Goal: Task Accomplishment & Management: Complete application form

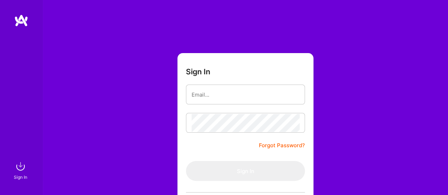
click at [201, 98] on input "email" at bounding box center [246, 95] width 108 height 18
type input "[EMAIL_ADDRESS][PERSON_NAME][DOMAIN_NAME]"
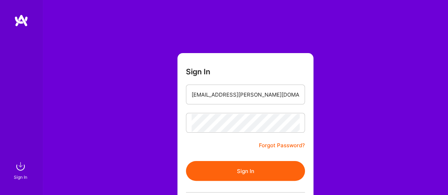
click at [256, 167] on button "Sign In" at bounding box center [245, 171] width 119 height 20
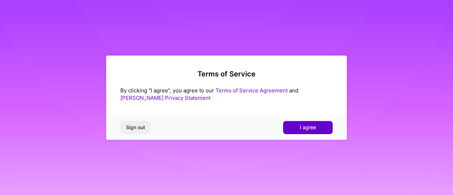
click at [321, 129] on button "I agree" at bounding box center [308, 127] width 50 height 13
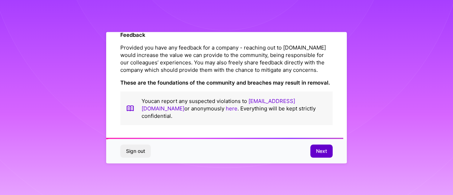
click at [319, 151] on span "Next" at bounding box center [321, 151] width 11 height 7
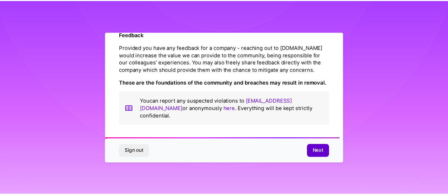
scroll to position [60, 0]
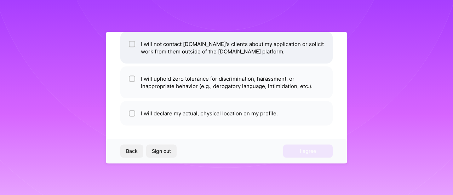
click at [131, 43] on input "checkbox" at bounding box center [132, 44] width 5 height 5
checkbox input "true"
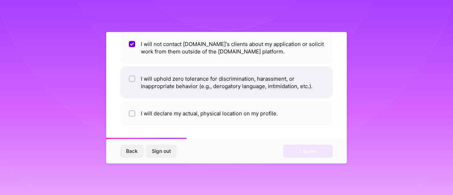
click at [134, 79] on input "checkbox" at bounding box center [132, 79] width 5 height 5
checkbox input "true"
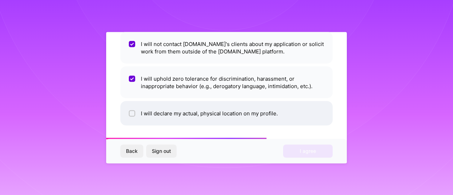
click at [132, 109] on li "I will declare my actual, physical location on my profile." at bounding box center [226, 113] width 213 height 24
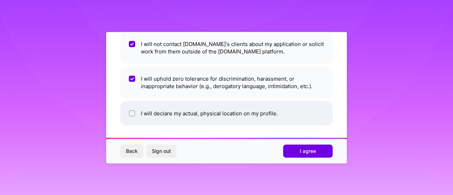
checkbox input "true"
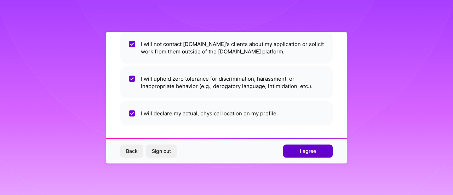
click at [300, 156] on button "I agree" at bounding box center [308, 151] width 50 height 13
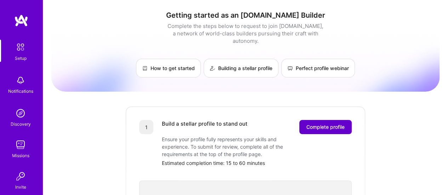
click at [343, 120] on button "Complete profile" at bounding box center [325, 127] width 52 height 14
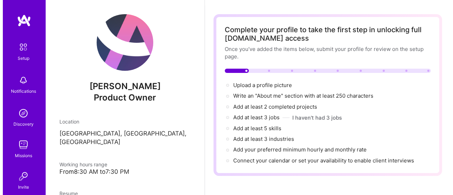
scroll to position [23, 0]
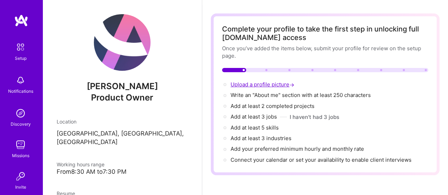
click at [266, 84] on span "Upload a profile picture →" at bounding box center [263, 84] width 65 height 7
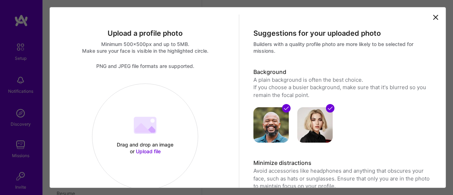
click at [142, 134] on div at bounding box center [145, 126] width 23 height 19
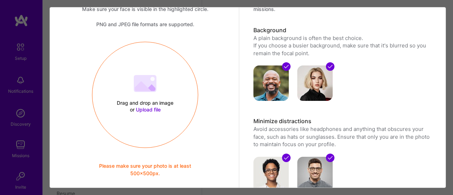
scroll to position [41, 0]
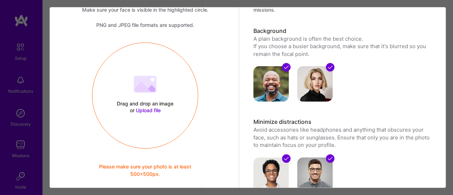
click at [148, 109] on span "Upload file" at bounding box center [148, 110] width 25 height 6
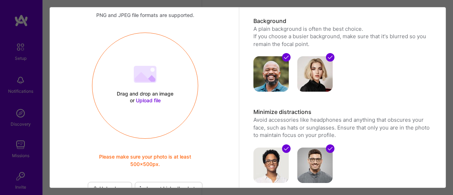
scroll to position [50, 0]
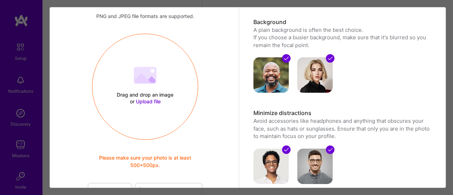
click at [152, 102] on span "Upload file" at bounding box center [148, 101] width 25 height 6
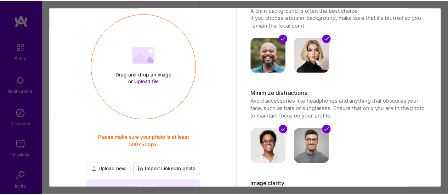
scroll to position [69, 0]
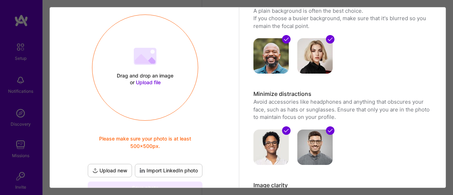
click at [145, 82] on span "Upload file" at bounding box center [148, 82] width 25 height 6
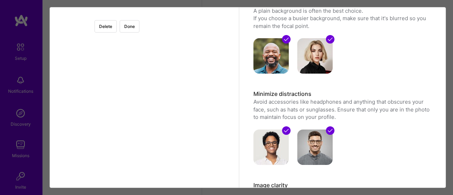
click at [204, 158] on div at bounding box center [232, 102] width 174 height 174
click at [140, 25] on button "Done" at bounding box center [130, 26] width 20 height 12
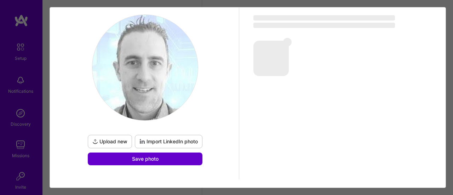
click at [167, 158] on button "Save photo" at bounding box center [145, 159] width 115 height 13
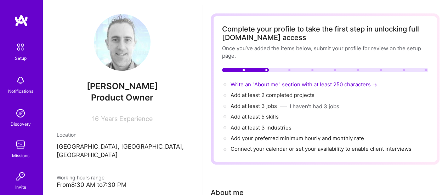
click at [333, 83] on span "Write an "About me" section with at least 250 characters →" at bounding box center [305, 84] width 148 height 7
select select "US"
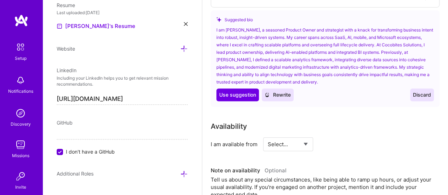
scroll to position [272, 0]
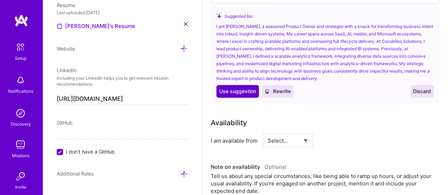
click at [238, 93] on span "Use suggestion" at bounding box center [237, 91] width 37 height 7
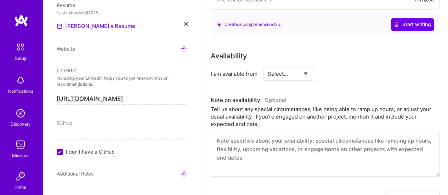
scroll to position [328, 0]
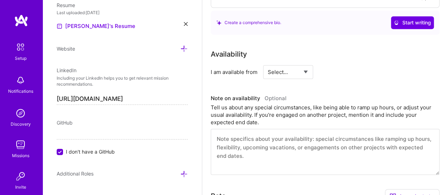
type textarea "I am Larry Sacks, a seasoned Product Owner and strategist with a knack for tran…"
click at [298, 72] on select "Select... Right Now Future Date Not Available" at bounding box center [288, 72] width 41 height 18
select select "Right Now"
click at [268, 63] on select "Select... Right Now Future Date Not Available" at bounding box center [288, 72] width 41 height 18
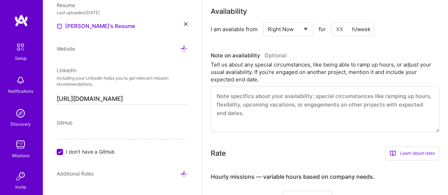
scroll to position [372, 0]
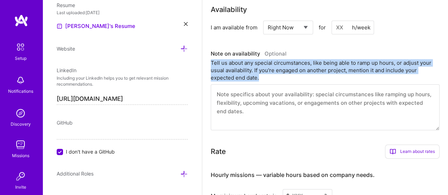
drag, startPoint x: 265, startPoint y: 78, endPoint x: 210, endPoint y: 63, distance: 56.1
click at [211, 63] on div "Tell us about any special circumstances, like being able to ramp up hours, or a…" at bounding box center [325, 70] width 229 height 22
copy div "Tell us about any special circumstances, like being able to ramp up hours, or a…"
click at [247, 111] on textarea at bounding box center [325, 107] width 229 height 46
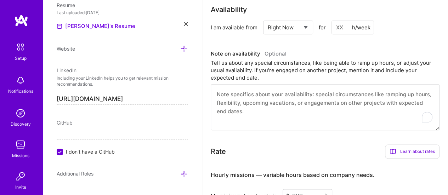
paste textarea "• I am flexible with my availability and can ramp up hours if required to meet …"
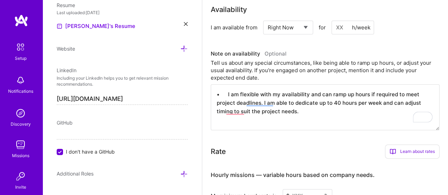
click at [227, 96] on textarea "• I am flexible with my availability and can ramp up hours if required to meet …" at bounding box center [325, 107] width 229 height 46
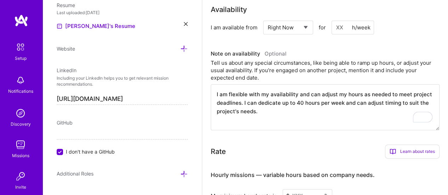
click at [281, 116] on textarea "I am flexible with my availability and can adjust my hours as needed to meet pr…" at bounding box center [325, 107] width 229 height 46
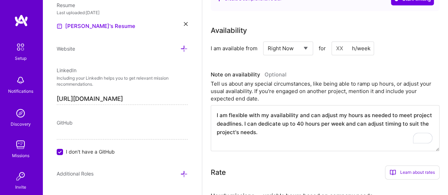
scroll to position [348, 0]
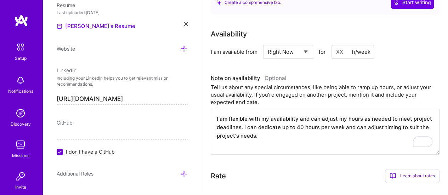
type textarea "I am flexible with my availability and can adjust my hours as needed to meet pr…"
click at [364, 54] on div "h/week" at bounding box center [361, 51] width 18 height 7
click at [343, 51] on input at bounding box center [353, 52] width 43 height 14
type input "40"
click at [307, 101] on div "Tell us about any special circumstances, like being able to ramp up hours, or a…" at bounding box center [325, 95] width 229 height 22
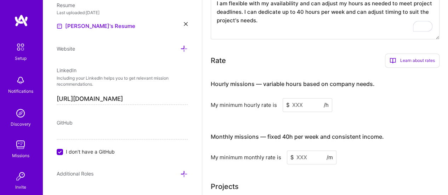
scroll to position [475, 0]
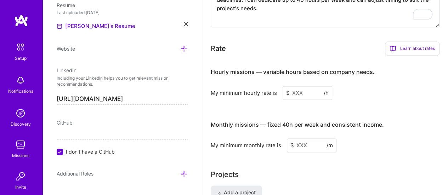
click at [294, 91] on input at bounding box center [308, 93] width 50 height 14
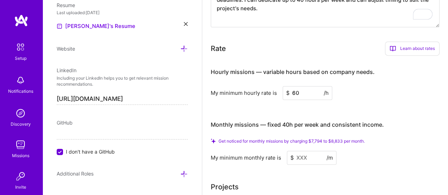
type input "60"
drag, startPoint x: 357, startPoint y: 110, endPoint x: 413, endPoint y: 110, distance: 56.0
click at [413, 110] on div "Hourly missions — variable hours based on company needs. My minimum hourly rate…" at bounding box center [325, 112] width 229 height 103
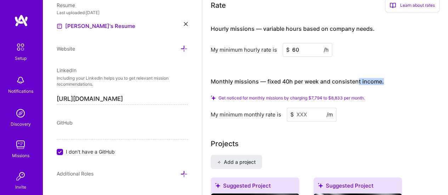
scroll to position [520, 0]
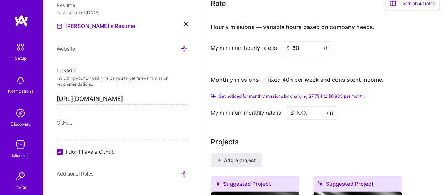
click at [308, 112] on input at bounding box center [312, 113] width 50 height 14
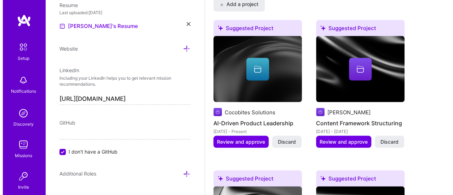
scroll to position [658, 0]
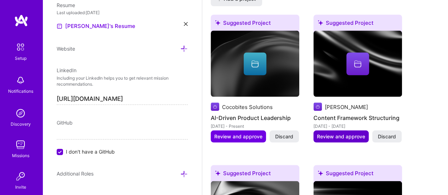
type input "8500"
click at [342, 136] on span "Review and approve" at bounding box center [341, 136] width 48 height 7
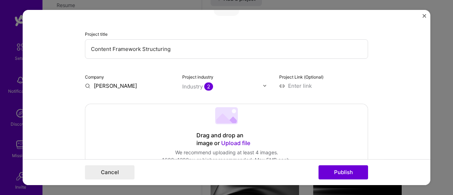
scroll to position [62, 0]
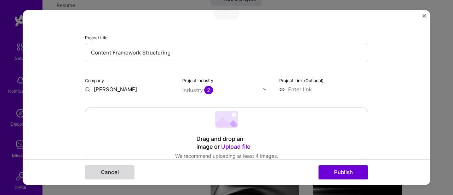
click at [125, 168] on button "Cancel" at bounding box center [110, 172] width 50 height 14
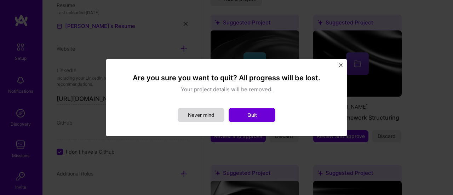
click at [209, 115] on button "Never mind" at bounding box center [201, 115] width 47 height 14
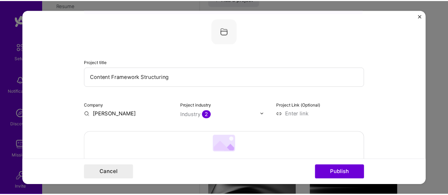
scroll to position [25, 0]
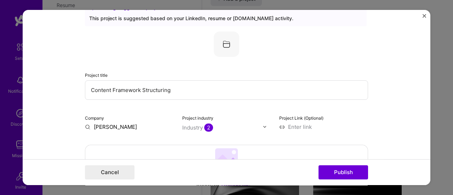
click at [423, 15] on img "Close" at bounding box center [425, 16] width 4 height 4
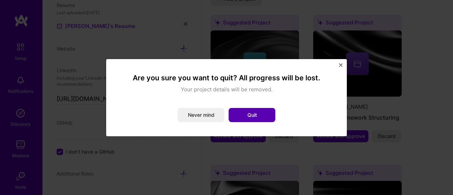
click at [261, 111] on button "Quit" at bounding box center [252, 115] width 47 height 14
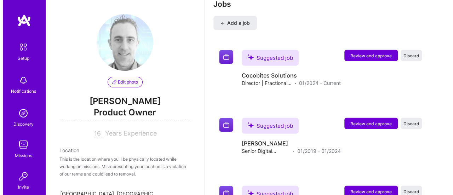
scroll to position [976, 0]
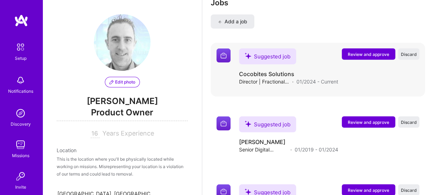
click at [369, 53] on span "Review and approve" at bounding box center [368, 54] width 41 height 6
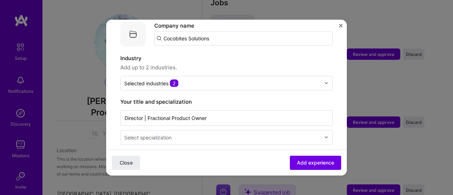
scroll to position [78, 0]
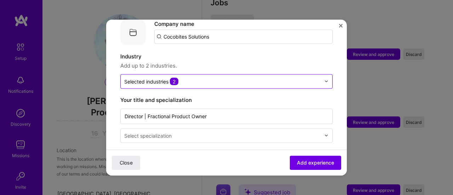
click at [290, 78] on input "text" at bounding box center [222, 81] width 197 height 7
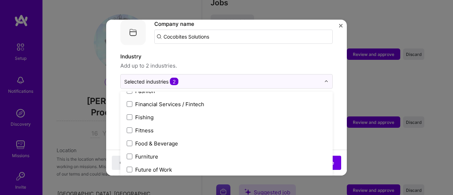
scroll to position [747, 0]
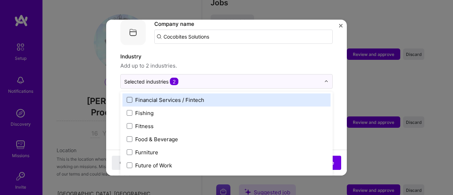
click at [130, 97] on span at bounding box center [130, 100] width 6 height 6
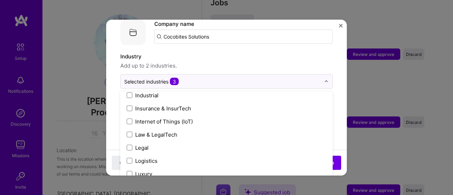
scroll to position [952, 0]
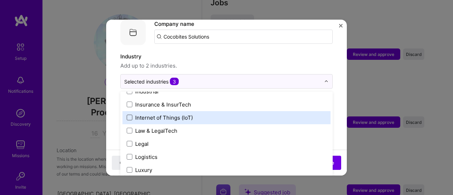
click at [131, 115] on span at bounding box center [130, 118] width 6 height 6
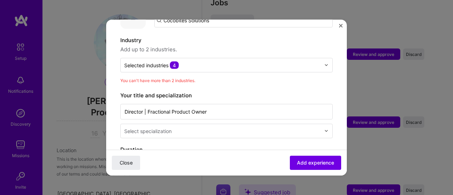
scroll to position [94, 0]
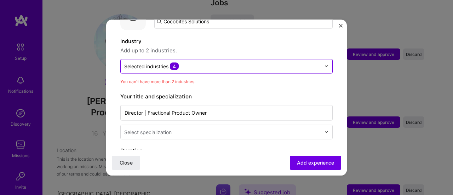
click at [244, 62] on input "text" at bounding box center [222, 65] width 197 height 7
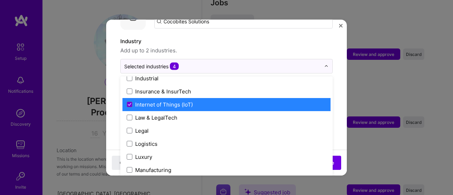
scroll to position [954, 0]
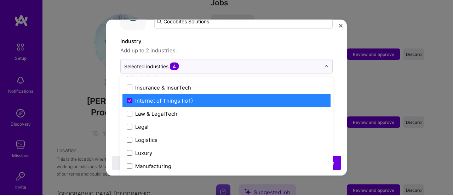
click at [127, 98] on span at bounding box center [130, 101] width 6 height 6
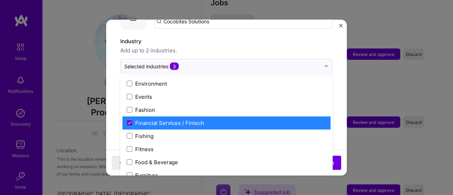
scroll to position [705, 0]
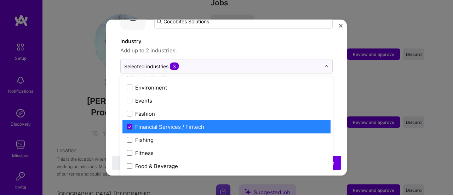
click at [130, 125] on icon at bounding box center [130, 126] width 4 height 3
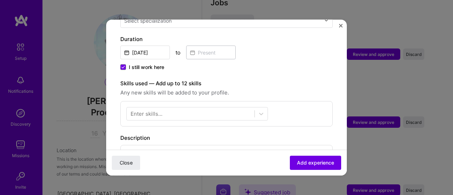
scroll to position [193, 0]
click at [184, 109] on div at bounding box center [191, 115] width 128 height 12
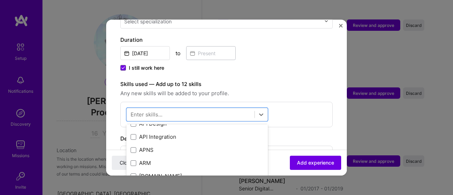
scroll to position [33, 0]
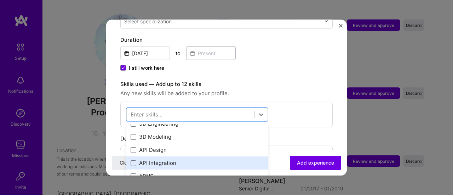
click at [222, 159] on div "API Integration" at bounding box center [197, 162] width 133 height 7
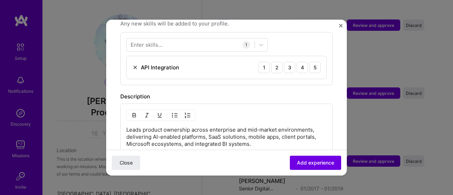
scroll to position [255, 0]
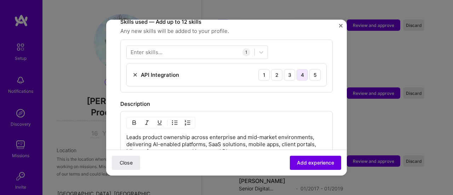
click at [301, 69] on div "4" at bounding box center [302, 74] width 11 height 11
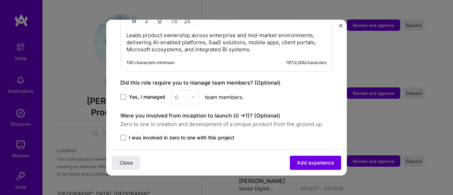
scroll to position [358, 0]
click at [123, 134] on span at bounding box center [123, 137] width 6 height 6
click at [0, 0] on input "I was involved in zero to one with this project" at bounding box center [0, 0] width 0 height 0
drag, startPoint x: 348, startPoint y: 138, endPoint x: 347, endPoint y: 128, distance: 9.9
click at [347, 128] on div "Adding suggested job This job is suggested based on your LinkedIn, resume or A.…" at bounding box center [226, 97] width 453 height 195
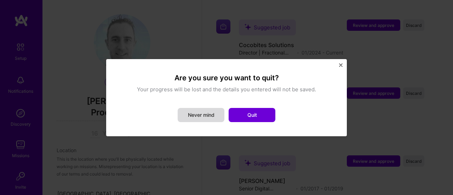
click at [204, 116] on button "Never mind" at bounding box center [201, 115] width 47 height 14
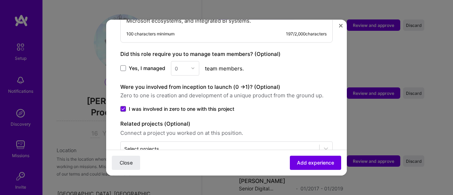
scroll to position [396, 0]
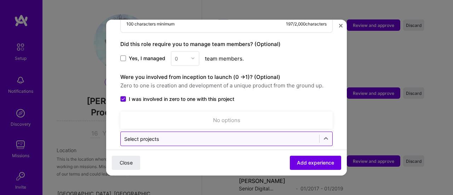
click at [280, 135] on input "text" at bounding box center [220, 138] width 192 height 7
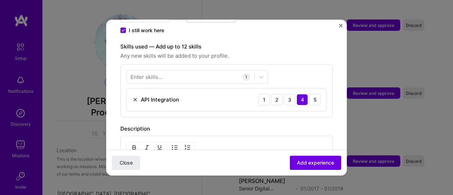
scroll to position [232, 0]
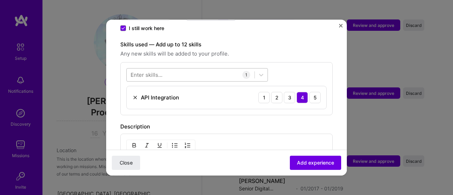
click at [184, 69] on div at bounding box center [191, 75] width 128 height 12
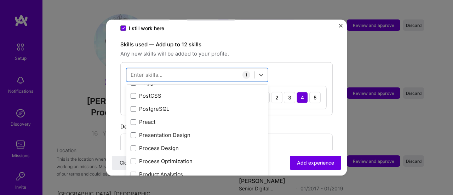
scroll to position [3219, 0]
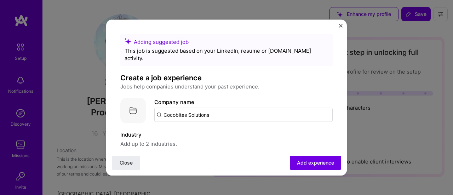
select select "US"
select select "Right Now"
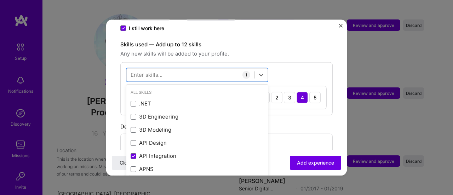
scroll to position [3232, 0]
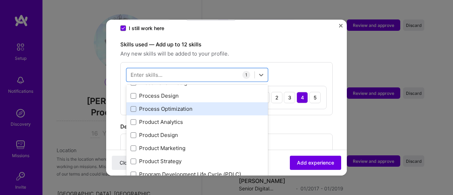
click at [198, 105] on div "Process Optimization" at bounding box center [197, 108] width 133 height 7
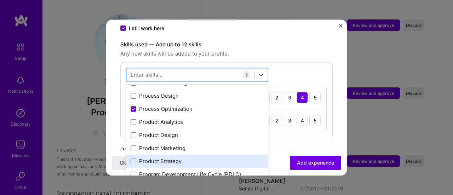
click at [244, 155] on div "Product Strategy" at bounding box center [197, 161] width 142 height 13
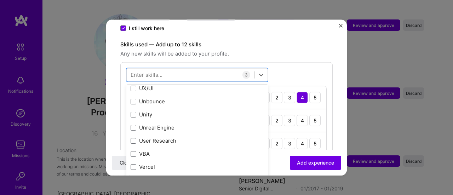
scroll to position [4471, 0]
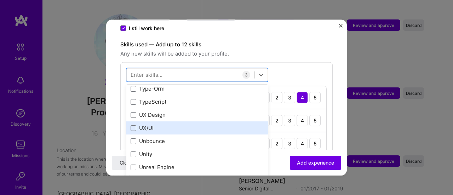
click at [228, 124] on div "UX/UI" at bounding box center [197, 127] width 133 height 7
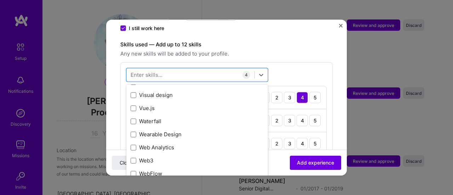
scroll to position [4621, 0]
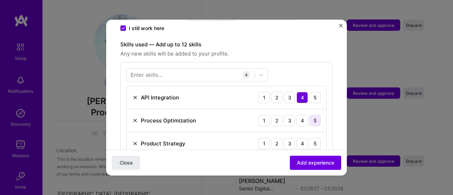
click at [310, 115] on div "5" at bounding box center [315, 120] width 11 height 11
click at [312, 138] on div "5" at bounding box center [315, 143] width 11 height 11
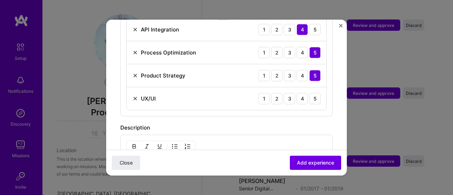
scroll to position [299, 0]
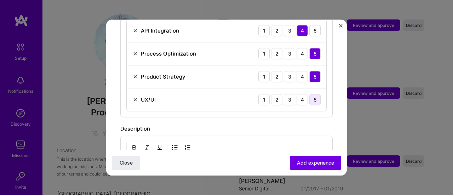
click at [310, 94] on div "5" at bounding box center [315, 99] width 11 height 11
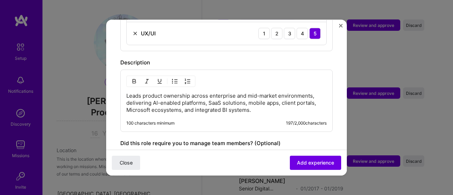
scroll to position [377, 0]
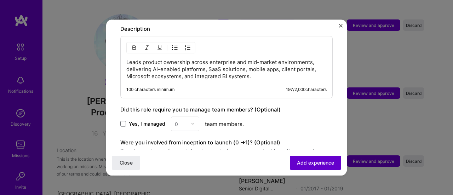
click at [313, 159] on span "Add experience" at bounding box center [315, 162] width 37 height 7
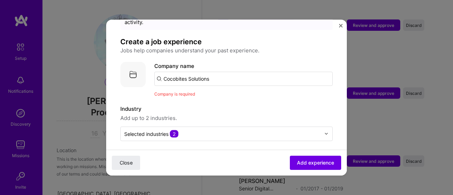
scroll to position [34, 0]
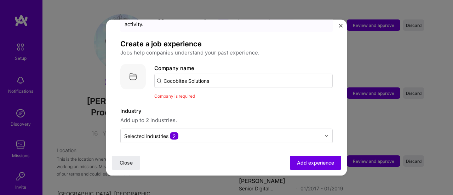
click at [220, 74] on input "Cocobites Solutions" at bounding box center [243, 81] width 179 height 14
click at [196, 76] on input "Cocobites Solutions" at bounding box center [243, 81] width 179 height 14
click at [229, 74] on input "Cocobites Solutions" at bounding box center [243, 81] width 179 height 14
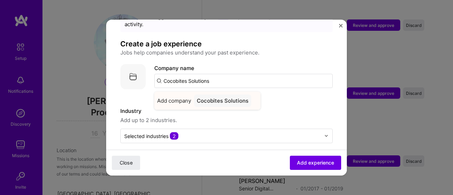
type input "Cocobites Solutions"
click at [220, 94] on div "Cocobites Solutions" at bounding box center [222, 100] width 57 height 12
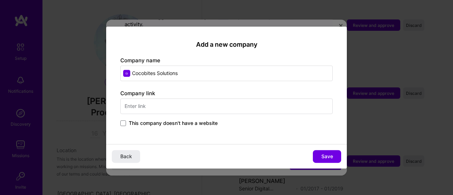
click at [210, 104] on input "text" at bounding box center [226, 106] width 213 height 16
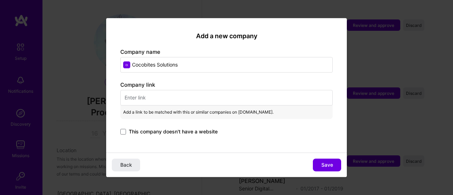
paste input "https://www.cocobitessolutions.co.za/"
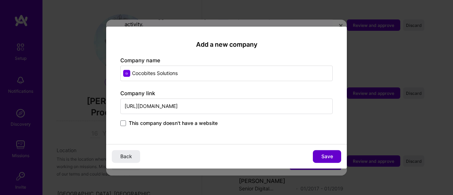
type input "https://www.cocobitessolutions.co.za/"
click at [322, 154] on span "Save" at bounding box center [328, 156] width 12 height 7
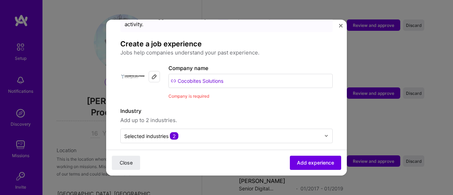
click at [234, 75] on input "Cocobites Solutions" at bounding box center [251, 81] width 164 height 14
click at [305, 165] on span "Add experience" at bounding box center [315, 162] width 37 height 7
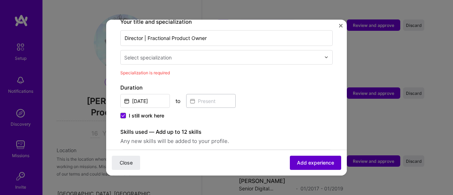
scroll to position [157, 0]
click at [246, 53] on input "text" at bounding box center [223, 56] width 198 height 7
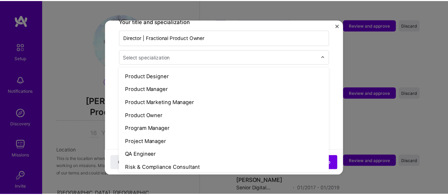
scroll to position [644, 0]
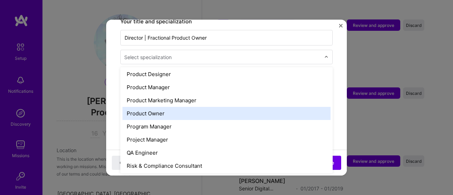
click at [278, 107] on div "Product Owner" at bounding box center [227, 113] width 208 height 13
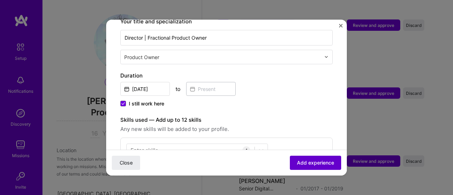
click at [318, 161] on span "Add experience" at bounding box center [315, 162] width 37 height 7
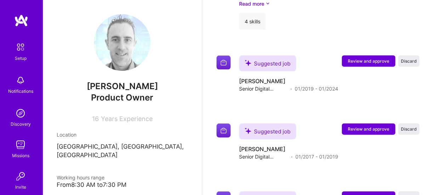
scroll to position [718, 0]
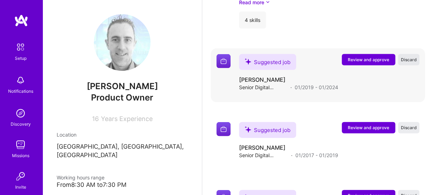
click at [415, 61] on span "Discard" at bounding box center [409, 60] width 16 height 6
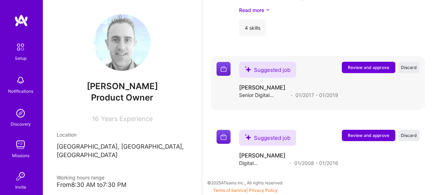
scroll to position [710, 0]
click at [414, 68] on span "Discard" at bounding box center [409, 68] width 16 height 6
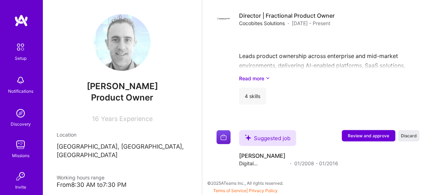
scroll to position [642, 0]
click at [412, 136] on span "Discard" at bounding box center [409, 136] width 16 height 6
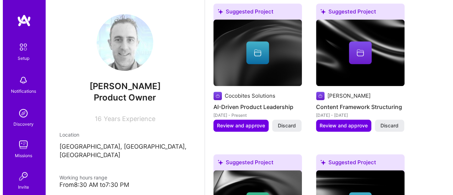
scroll to position [321, 0]
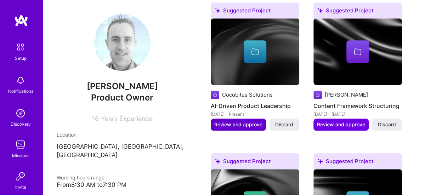
click at [240, 123] on span "Review and approve" at bounding box center [238, 124] width 48 height 7
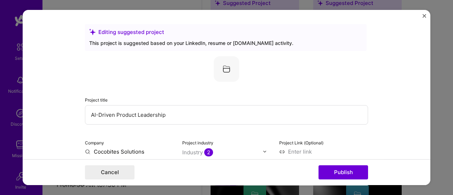
click at [175, 116] on input "AI-Driven Product Leadership" at bounding box center [226, 114] width 283 height 19
type input "DIGILegit"
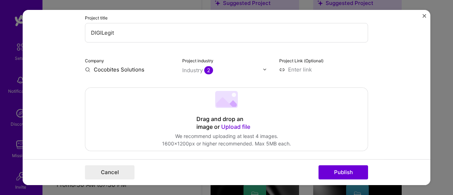
scroll to position [84, 0]
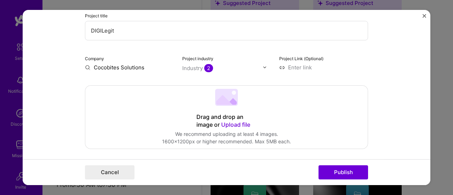
click at [225, 70] on input "text" at bounding box center [222, 67] width 81 height 7
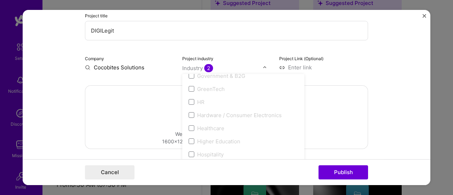
scroll to position [879, 0]
click at [210, 106] on div "Healthcare" at bounding box center [210, 107] width 27 height 7
click at [246, 53] on div "Project title DIGILegit Company Cocobites Solutions Project industry option 3D …" at bounding box center [226, 21] width 283 height 99
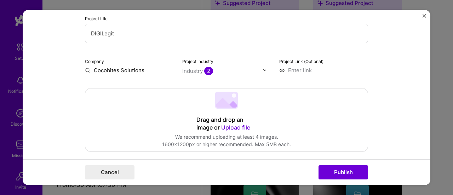
scroll to position [87, 0]
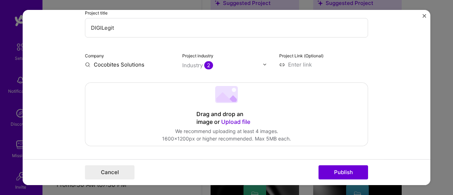
click at [301, 66] on input at bounding box center [323, 64] width 89 height 7
paste input "https://white-flower-0c235e310.4.azurestaticapps.net/"
type input "https://white-flower-0c235e310.4.azurestaticapps.net/"
click at [223, 124] on span "Upload file" at bounding box center [235, 121] width 29 height 7
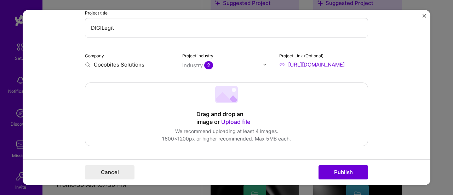
scroll to position [0, 0]
click at [240, 121] on span "Upload file" at bounding box center [235, 121] width 29 height 7
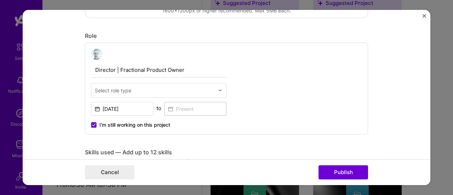
scroll to position [212, 0]
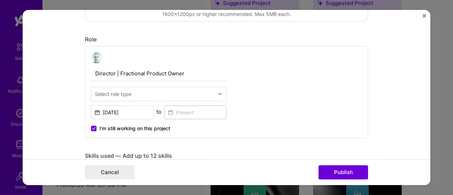
click at [218, 94] on img at bounding box center [220, 94] width 4 height 4
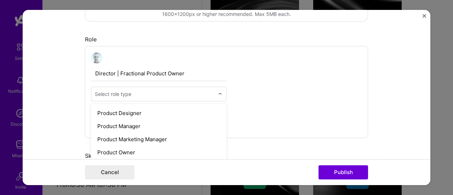
scroll to position [644, 0]
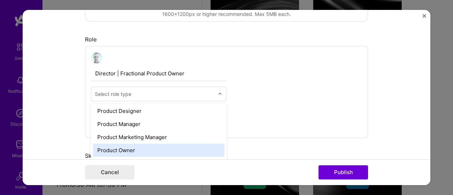
click at [174, 149] on div "Product Owner" at bounding box center [158, 150] width 131 height 13
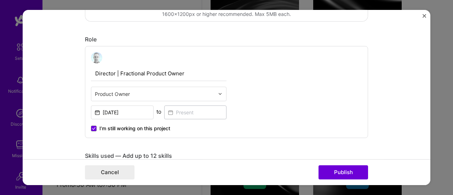
click at [234, 133] on div "Director | Fractional Product Owner Product Owner Jan, 2024 to I’m still workin…" at bounding box center [226, 92] width 283 height 92
click at [92, 127] on icon at bounding box center [94, 128] width 4 height 3
click at [0, 0] on input "I’m still working on this project" at bounding box center [0, 0] width 0 height 0
click at [131, 112] on input "Jan, 2024" at bounding box center [122, 113] width 63 height 14
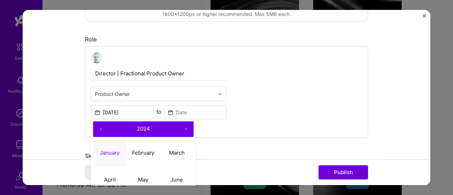
click at [99, 128] on button "‹" at bounding box center [101, 129] width 16 height 16
click at [118, 150] on button "January" at bounding box center [110, 153] width 34 height 27
type input "Jan, 2022"
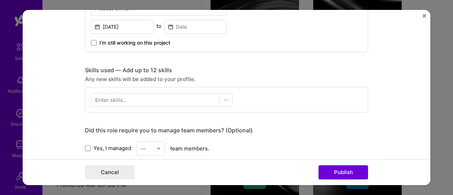
scroll to position [304, 0]
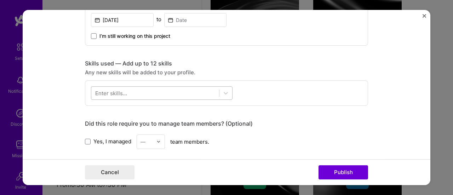
click at [189, 94] on div at bounding box center [155, 93] width 128 height 12
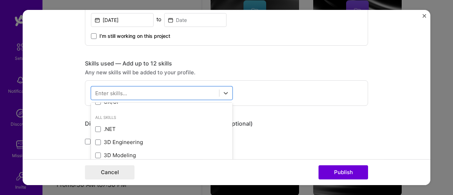
scroll to position [0, 0]
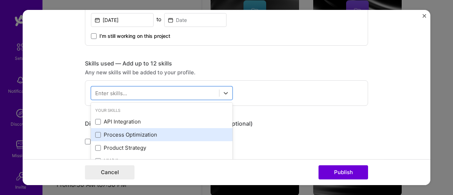
click at [181, 132] on div "Process Optimization" at bounding box center [161, 134] width 133 height 7
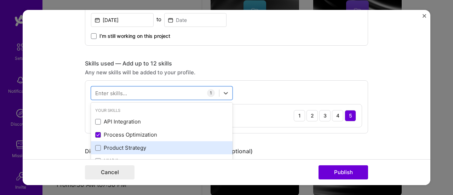
click at [172, 145] on div "Product Strategy" at bounding box center [161, 147] width 133 height 7
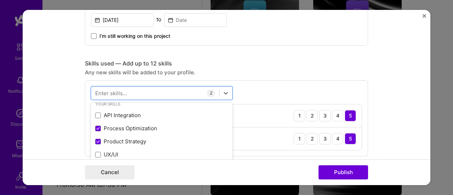
scroll to position [33, 0]
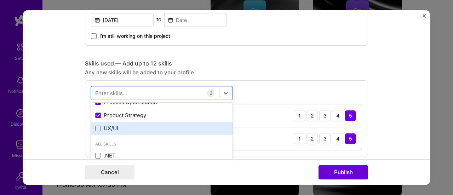
click at [117, 122] on div "UX/UI" at bounding box center [162, 128] width 142 height 13
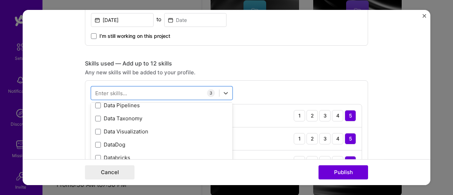
scroll to position [1223, 0]
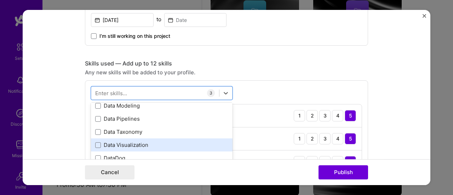
click at [193, 142] on div "Data Visualization" at bounding box center [161, 144] width 133 height 7
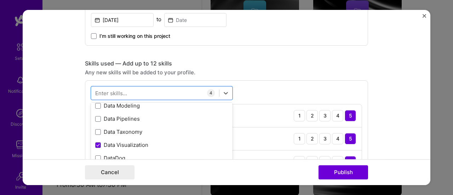
click at [285, 62] on div "Skills used — Add up to 12 skills" at bounding box center [226, 63] width 283 height 7
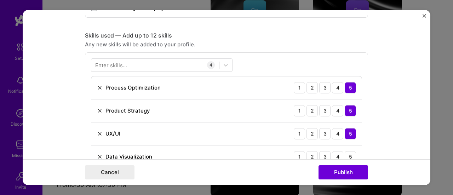
scroll to position [336, 0]
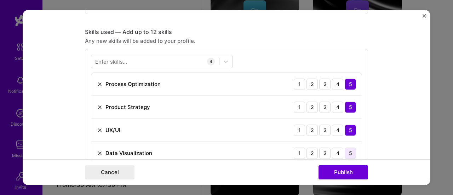
click at [350, 154] on div "5" at bounding box center [350, 153] width 11 height 11
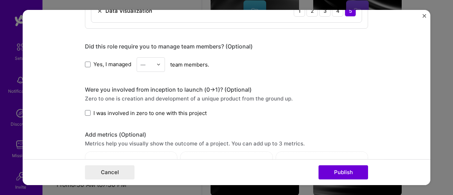
scroll to position [480, 0]
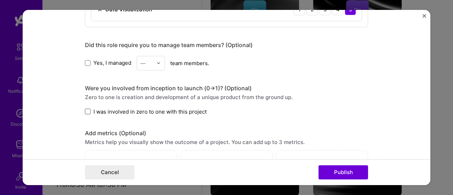
click at [87, 112] on span at bounding box center [88, 112] width 6 height 6
click at [0, 0] on input "I was involved in zero to one with this project" at bounding box center [0, 0] width 0 height 0
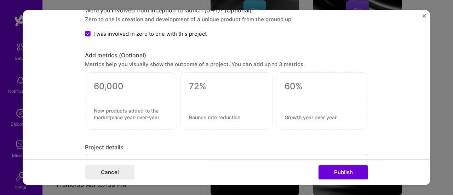
scroll to position [559, 0]
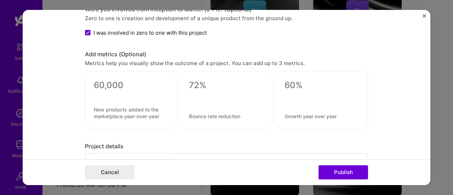
click at [141, 111] on textarea at bounding box center [131, 112] width 75 height 13
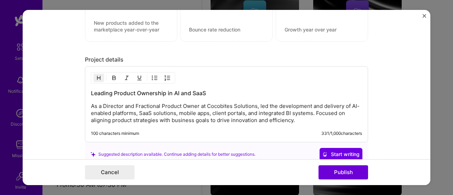
scroll to position [647, 0]
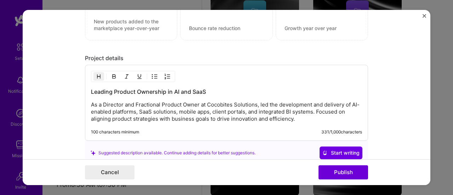
click at [143, 117] on p "As a Director and Fractional Product Owner at Cocobites Solutions, led the deve…" at bounding box center [226, 111] width 271 height 21
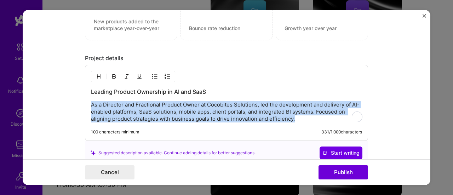
click at [143, 117] on p "As a Director and Fractional Product Owner at Cocobites Solutions, led the deve…" at bounding box center [226, 111] width 271 height 21
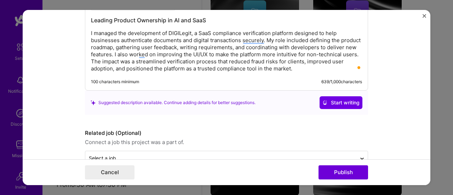
scroll to position [734, 0]
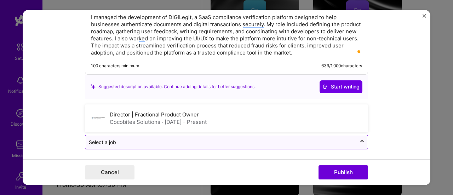
click at [262, 141] on input "text" at bounding box center [221, 141] width 264 height 7
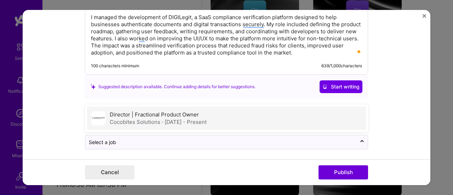
click at [245, 116] on div "Director | Fractional Product Owner Cocobites Solutions · Jan 2024 - Present" at bounding box center [226, 118] width 279 height 23
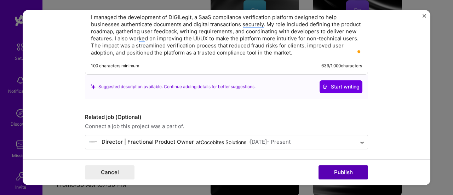
click at [338, 174] on button "Publish" at bounding box center [344, 172] width 50 height 14
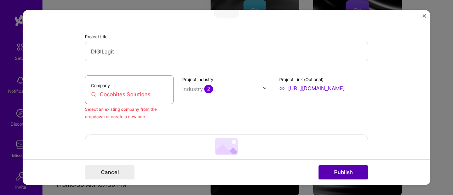
scroll to position [46, 0]
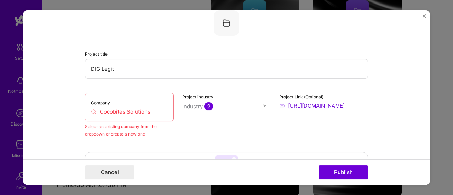
click at [146, 111] on input "Cocobites Solutions" at bounding box center [129, 111] width 77 height 7
click at [137, 112] on input "Cocobites Solutions" at bounding box center [129, 111] width 77 height 7
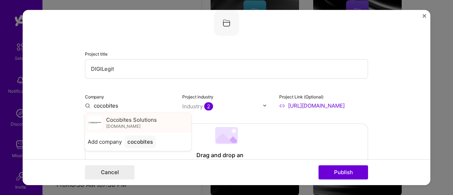
click at [138, 128] on span "cocobitessolutions.co.za" at bounding box center [123, 127] width 34 height 6
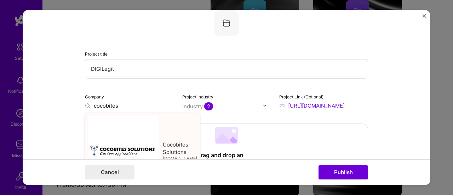
type input "Cocobites Solutions"
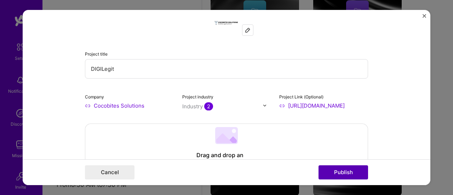
click at [351, 176] on button "Publish" at bounding box center [344, 172] width 50 height 14
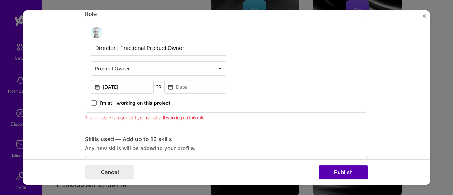
scroll to position [237, 0]
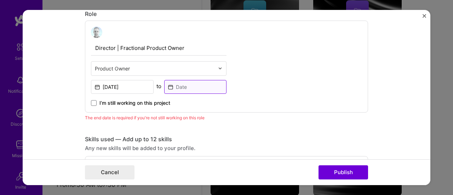
click at [178, 85] on input at bounding box center [195, 87] width 63 height 14
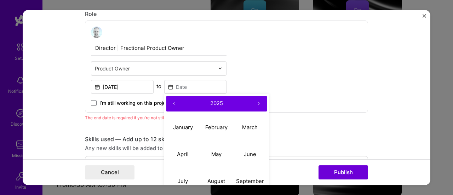
click at [172, 102] on button "‹" at bounding box center [174, 104] width 16 height 16
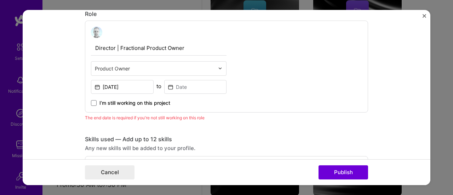
scroll to position [249, 0]
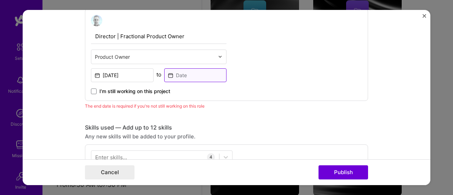
click at [205, 73] on input at bounding box center [195, 75] width 63 height 14
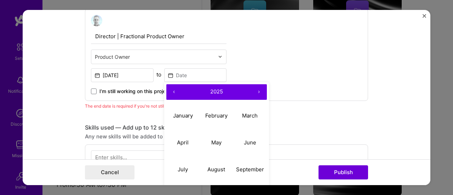
click at [170, 91] on button "‹" at bounding box center [174, 92] width 16 height 16
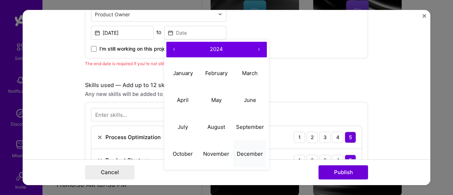
click at [248, 152] on abbr "December" at bounding box center [250, 154] width 26 height 7
type input "Dec, 2024"
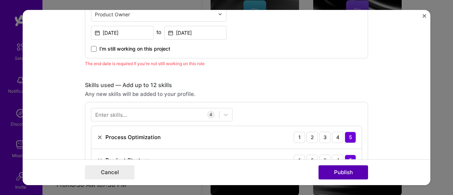
click at [339, 175] on button "Publish" at bounding box center [344, 172] width 50 height 14
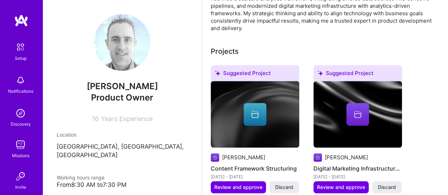
scroll to position [250, 0]
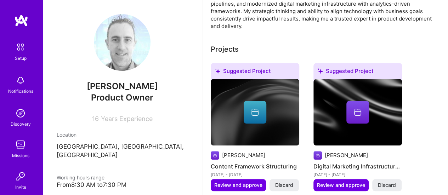
click at [220, 50] on div "Projects" at bounding box center [225, 49] width 28 height 11
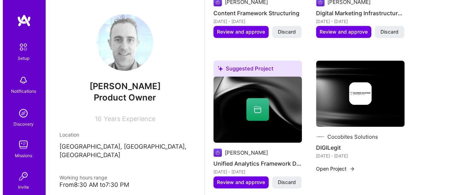
scroll to position [426, 0]
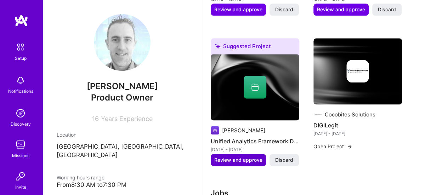
click at [253, 161] on span "Review and approve" at bounding box center [238, 160] width 48 height 7
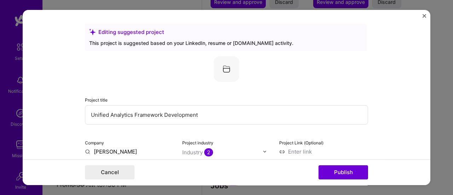
click at [166, 113] on input "Unified Analytics Framework Development" at bounding box center [226, 114] width 283 height 19
type input "Equipwatch Co"
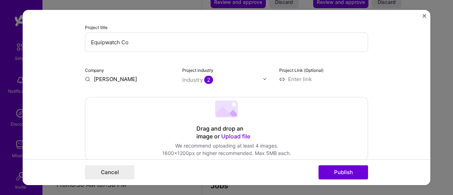
scroll to position [75, 0]
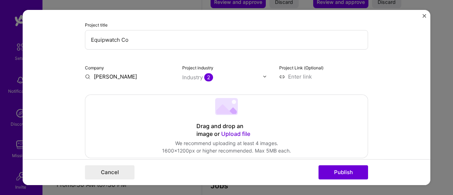
click at [122, 78] on input "Alexander Forbes" at bounding box center [129, 76] width 89 height 7
click at [208, 78] on span "2" at bounding box center [208, 77] width 9 height 8
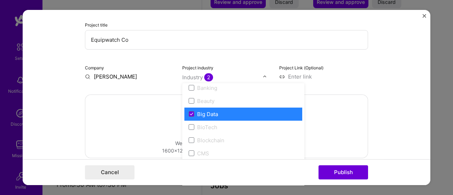
scroll to position [249, 0]
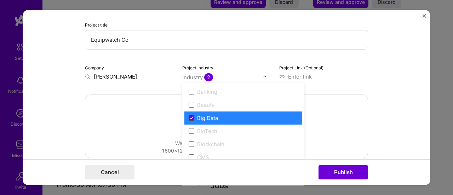
click at [190, 117] on icon at bounding box center [192, 118] width 4 height 3
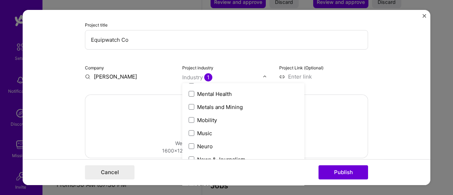
scroll to position [1116, 0]
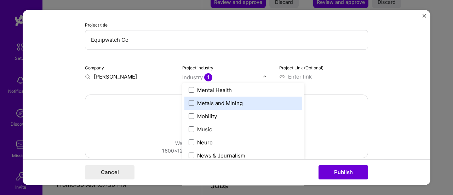
click at [236, 103] on div "Metals and Mining" at bounding box center [220, 103] width 46 height 7
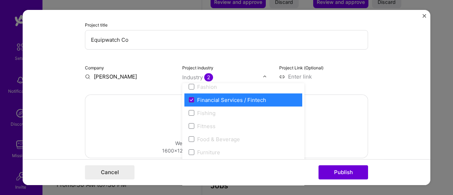
scroll to position [738, 0]
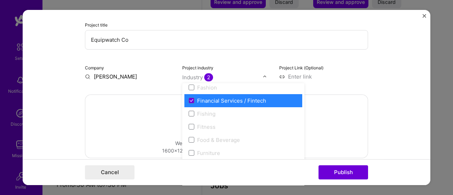
click at [225, 97] on div "Financial Services / Fintech" at bounding box center [231, 100] width 69 height 7
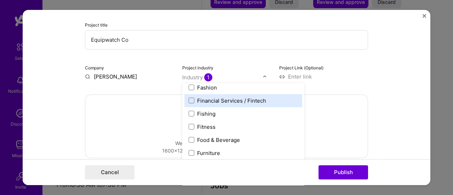
click at [358, 79] on input at bounding box center [323, 76] width 89 height 7
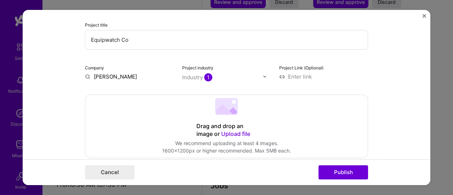
paste input "https://yellow-field-058e1ef10.6.azurestaticapps.net/"
type input "https://yellow-field-058e1ef10.6.azurestaticapps.net/"
click at [129, 78] on input "Alexander Forbes" at bounding box center [129, 76] width 89 height 7
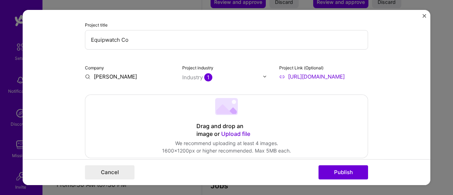
click at [129, 78] on input "Alexander Forbes" at bounding box center [129, 76] width 89 height 7
click at [120, 80] on input "Coco" at bounding box center [129, 76] width 89 height 7
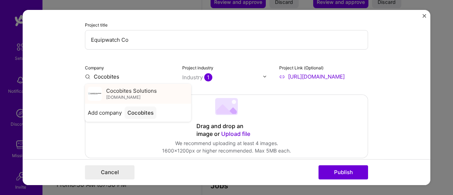
click at [121, 96] on span "cocobitessolutions.co.za" at bounding box center [123, 98] width 34 height 6
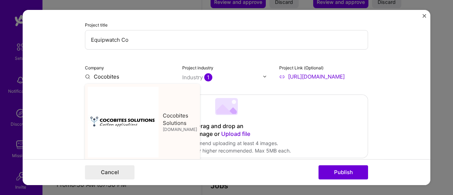
type input "Cocobites Solutions"
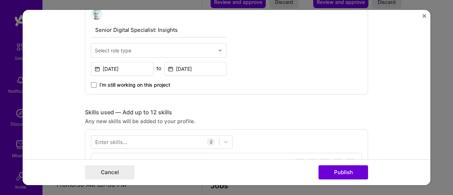
scroll to position [256, 0]
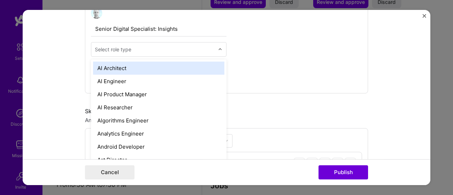
click at [182, 48] on input "text" at bounding box center [155, 49] width 120 height 7
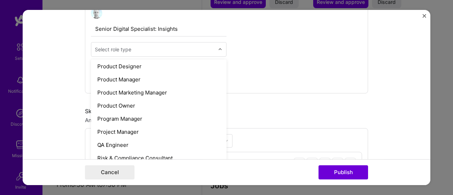
scroll to position [646, 0]
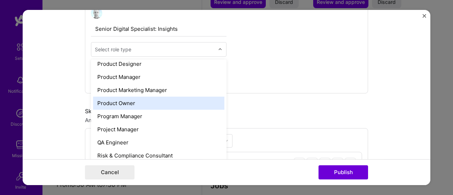
click at [194, 104] on div "Product Owner" at bounding box center [158, 103] width 131 height 13
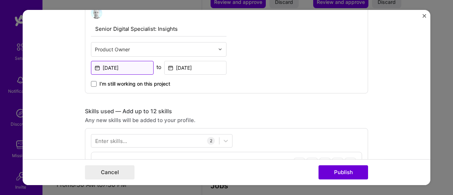
click at [137, 65] on input "Jan, 2019" at bounding box center [122, 68] width 63 height 14
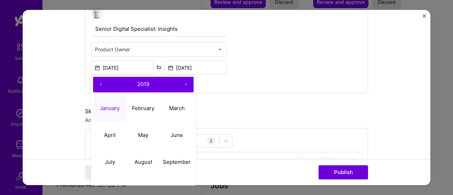
click at [183, 85] on button "›" at bounding box center [186, 85] width 16 height 16
click at [106, 107] on abbr "January" at bounding box center [110, 108] width 20 height 7
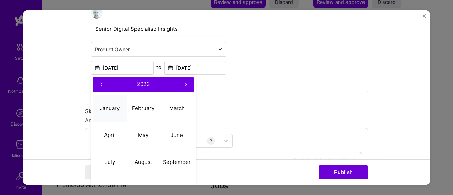
type input "Jan, 2023"
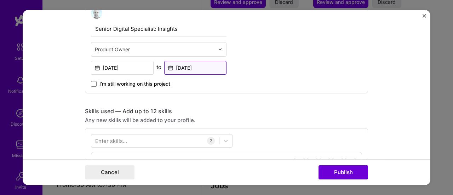
click at [191, 68] on input "Jan, 2024" at bounding box center [195, 68] width 63 height 14
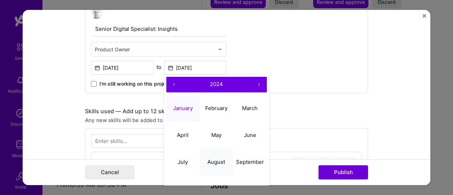
click at [220, 160] on abbr "August" at bounding box center [217, 162] width 18 height 7
type input "Aug, 2024"
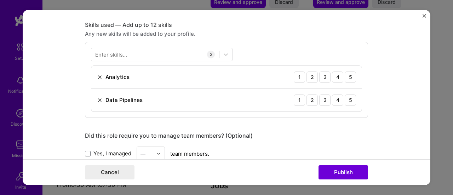
scroll to position [344, 0]
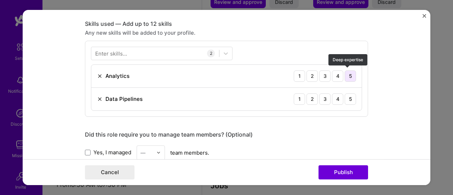
click at [353, 76] on div "5" at bounding box center [350, 75] width 11 height 11
click at [352, 99] on div "5" at bounding box center [350, 99] width 11 height 11
click at [166, 52] on div at bounding box center [155, 53] width 128 height 12
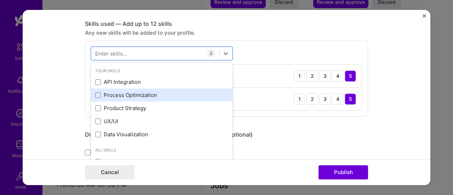
click at [131, 98] on div "Process Optimization" at bounding box center [161, 94] width 133 height 7
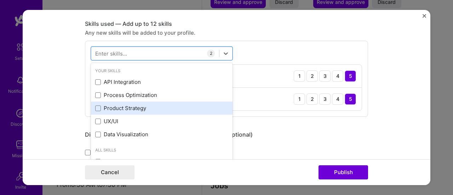
click at [113, 108] on div "Product Strategy" at bounding box center [161, 107] width 133 height 7
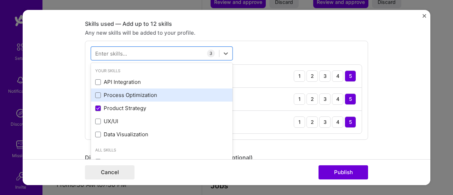
click at [99, 93] on div "Process Optimization" at bounding box center [161, 94] width 133 height 7
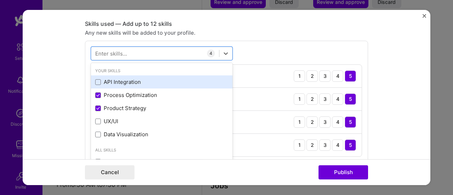
click at [125, 79] on div "API Integration" at bounding box center [161, 81] width 133 height 7
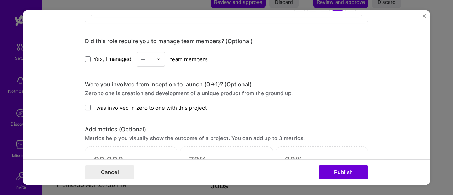
scroll to position [516, 0]
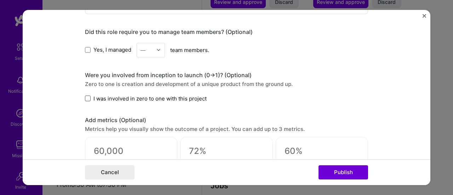
click at [86, 97] on span at bounding box center [88, 99] width 6 height 6
click at [0, 0] on input "I was involved in zero to one with this project" at bounding box center [0, 0] width 0 height 0
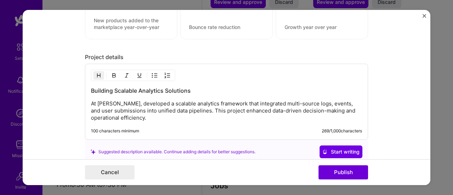
scroll to position [672, 0]
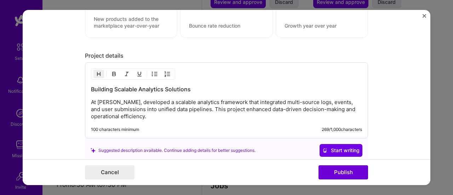
click at [119, 102] on p "At Alexander Forbes, developed a scalable analytics framework that integrated m…" at bounding box center [226, 109] width 271 height 21
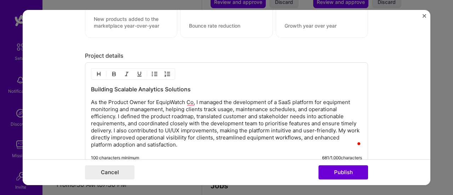
click at [137, 85] on h3 "Building Scalable Analytics Solutions" at bounding box center [226, 89] width 271 height 8
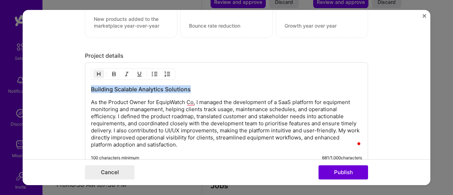
click at [137, 85] on h3 "Building Scalable Analytics Solutions" at bounding box center [226, 89] width 271 height 8
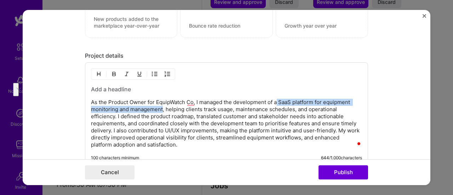
drag, startPoint x: 276, startPoint y: 100, endPoint x: 160, endPoint y: 105, distance: 116.7
click at [160, 105] on p "As the Product Owner for EquipWatch Co, I managed the development of a SaaS pla…" at bounding box center [226, 124] width 271 height 50
copy p "SaaS platform for equipment monitoring and management"
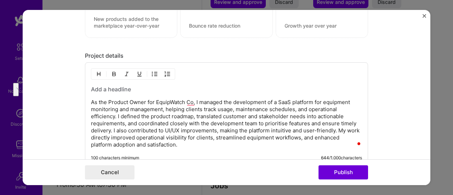
click at [110, 88] on h3 "To enrich screen reader interactions, please activate Accessibility in Grammarl…" at bounding box center [226, 89] width 271 height 8
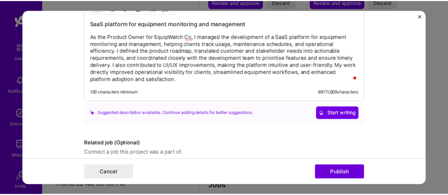
scroll to position [764, 0]
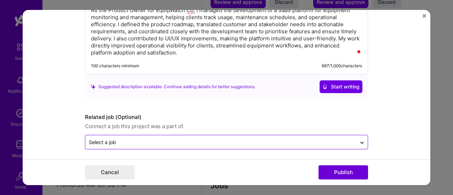
click at [320, 138] on input "text" at bounding box center [221, 141] width 264 height 7
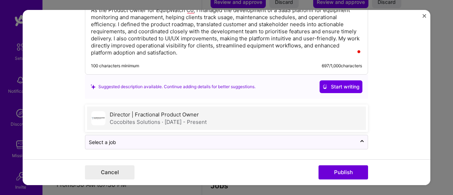
click at [212, 115] on div "Director | Fractional Product Owner Cocobites Solutions · Jan 2024 - Present" at bounding box center [226, 118] width 279 height 23
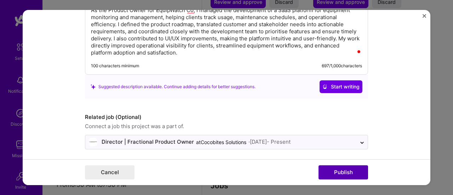
click at [346, 175] on button "Publish" at bounding box center [344, 172] width 50 height 14
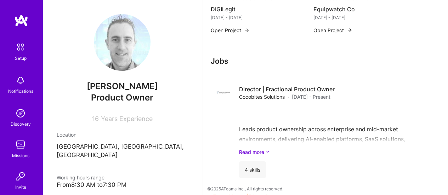
scroll to position [537, 0]
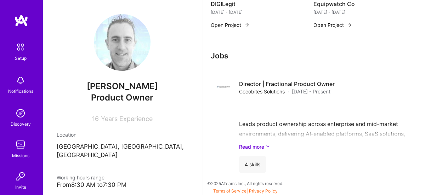
click at [222, 59] on h3 "Jobs" at bounding box center [318, 55] width 214 height 9
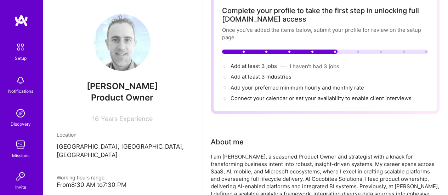
scroll to position [0, 0]
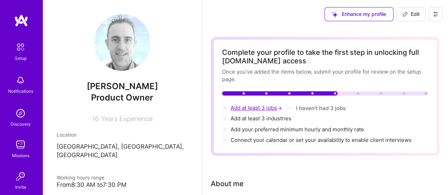
click at [267, 109] on span "Add at least 3 jobs →" at bounding box center [257, 107] width 53 height 7
select select "US"
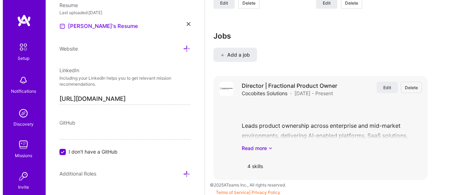
scroll to position [906, 0]
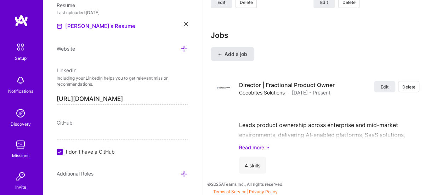
click at [237, 53] on span "Add a job" at bounding box center [232, 54] width 29 height 7
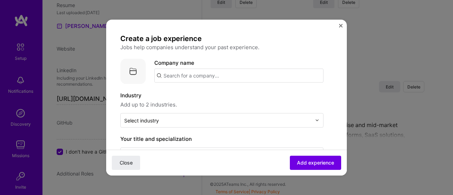
click at [214, 75] on input "text" at bounding box center [238, 75] width 169 height 14
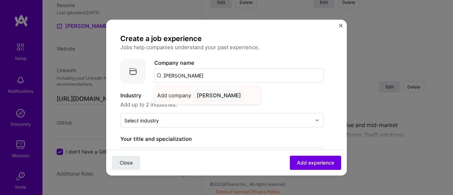
type input "Alexander Forbes"
click at [215, 95] on div "Alexander Forbes" at bounding box center [219, 95] width 50 height 12
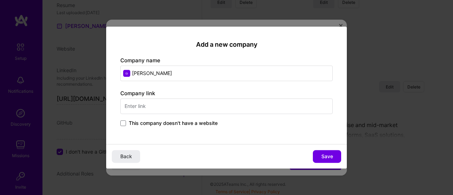
click at [172, 109] on input "text" at bounding box center [226, 106] width 213 height 16
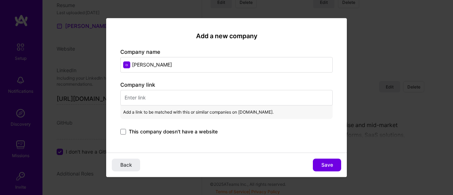
paste input "https://invest.alexforbes.com/za/en/global/"
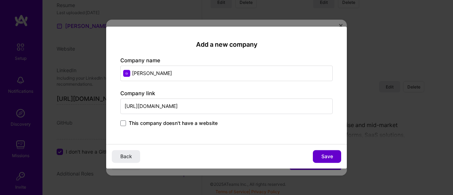
type input "https://invest.alexforbes.com/za/en/global/"
click at [328, 157] on span "Save" at bounding box center [328, 156] width 12 height 7
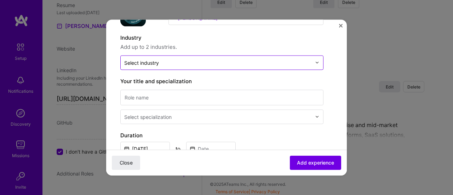
scroll to position [60, 0]
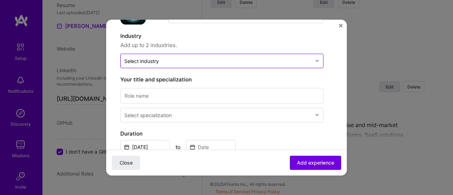
click at [220, 62] on input "text" at bounding box center [217, 60] width 187 height 7
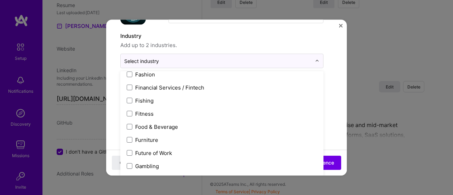
scroll to position [747, 0]
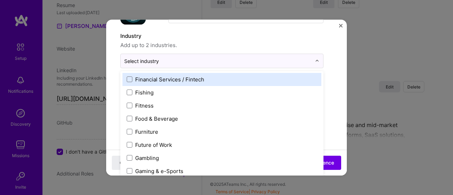
click at [190, 78] on div "Financial Services / Fintech" at bounding box center [169, 78] width 69 height 7
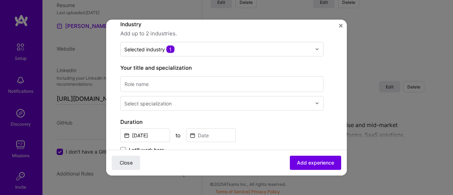
scroll to position [74, 0]
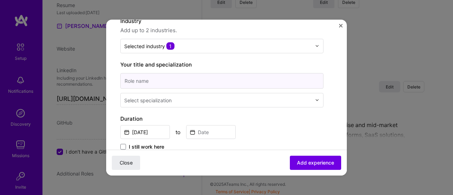
click at [146, 79] on input at bounding box center [221, 81] width 203 height 16
type input "Senior Digital Specialist"
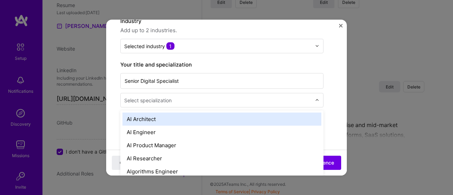
click at [184, 98] on input "text" at bounding box center [218, 99] width 189 height 7
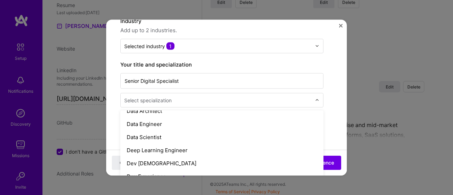
scroll to position [293, 0]
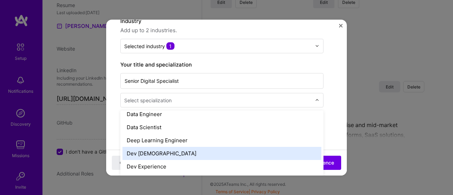
click at [261, 155] on div "Dev Evangelist" at bounding box center [222, 153] width 199 height 13
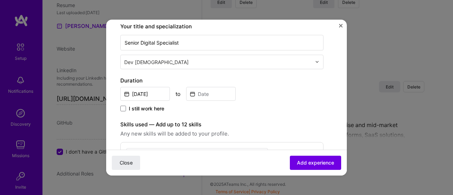
scroll to position [118, 0]
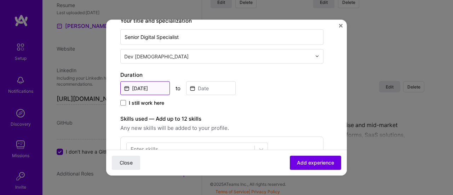
click at [157, 85] on input "Aug, 2025" at bounding box center [145, 88] width 50 height 14
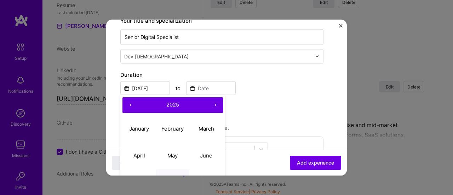
click at [129, 106] on button "‹" at bounding box center [131, 105] width 16 height 16
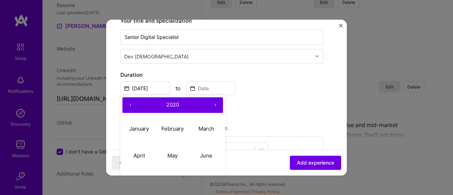
click at [129, 106] on button "‹" at bounding box center [131, 105] width 16 height 16
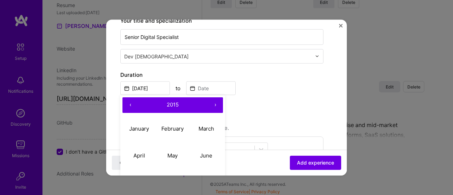
click at [129, 106] on button "‹" at bounding box center [131, 105] width 16 height 16
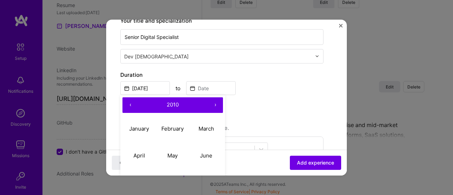
click at [129, 106] on button "‹" at bounding box center [131, 105] width 16 height 16
click at [215, 102] on button "›" at bounding box center [216, 105] width 16 height 16
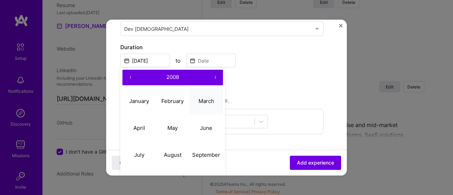
scroll to position [147, 0]
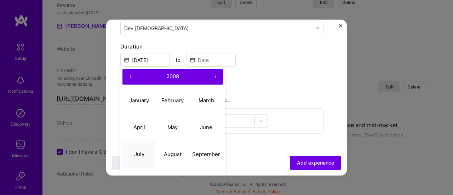
click at [145, 155] on button "July" at bounding box center [140, 154] width 34 height 27
type input "Jul, 2008"
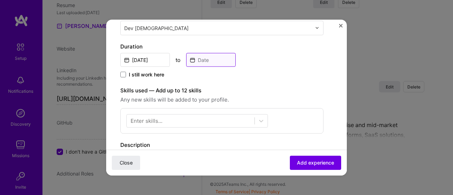
click at [206, 60] on input at bounding box center [211, 60] width 50 height 14
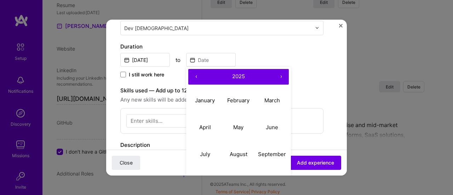
click at [199, 75] on button "‹" at bounding box center [196, 77] width 16 height 16
click at [243, 100] on abbr "February" at bounding box center [238, 100] width 22 height 7
type input "Feb, 2024"
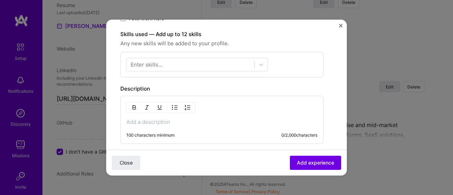
scroll to position [204, 0]
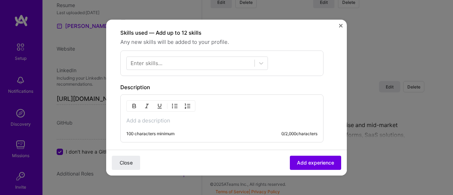
click at [280, 94] on div "100 characters minimum 0 / 2,000 characters" at bounding box center [221, 118] width 203 height 48
click at [193, 63] on div at bounding box center [191, 63] width 128 height 12
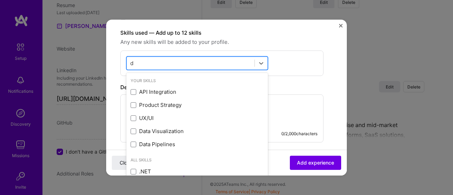
click at [193, 63] on div "d d" at bounding box center [191, 63] width 128 height 12
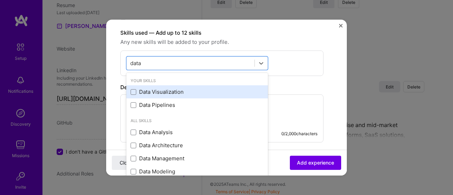
click at [177, 90] on div "Data Visualization" at bounding box center [197, 91] width 133 height 7
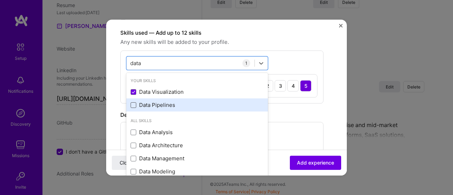
click at [135, 103] on span at bounding box center [134, 105] width 6 height 6
click at [0, 0] on input "checkbox" at bounding box center [0, 0] width 0 height 0
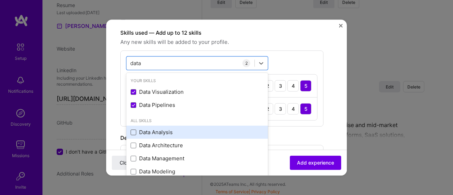
click at [136, 129] on span at bounding box center [134, 132] width 6 height 6
click at [0, 0] on input "checkbox" at bounding box center [0, 0] width 0 height 0
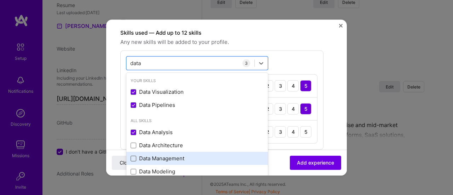
click at [135, 156] on span at bounding box center [134, 158] width 6 height 6
click at [0, 0] on input "checkbox" at bounding box center [0, 0] width 0 height 0
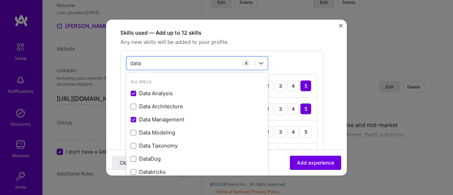
scroll to position [43, 0]
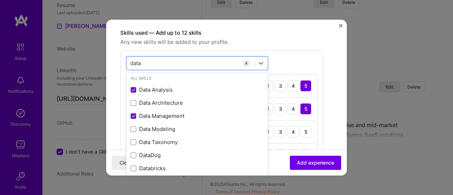
type input "data"
click at [338, 115] on form "Create a job experience Jobs help companies understand your past experience. Co…" at bounding box center [226, 110] width 241 height 563
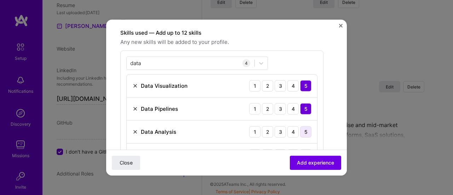
click at [303, 131] on div "5" at bounding box center [305, 131] width 11 height 11
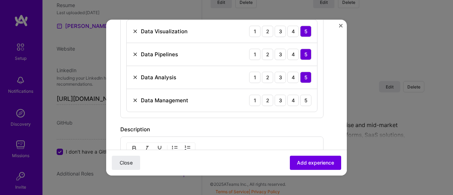
scroll to position [271, 0]
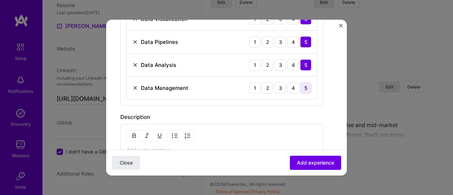
click at [307, 86] on div "5" at bounding box center [305, 87] width 11 height 11
click at [220, 143] on div "100 characters minimum 0 / 2,000 characters" at bounding box center [221, 148] width 203 height 48
click at [169, 147] on p at bounding box center [221, 150] width 191 height 7
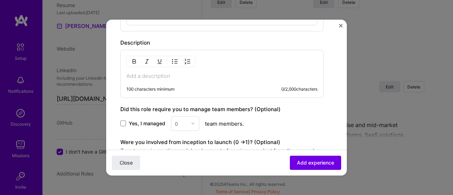
scroll to position [346, 0]
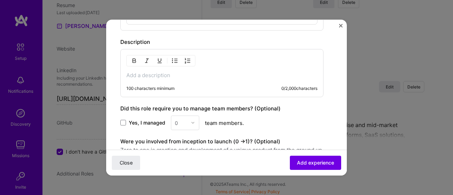
click at [167, 78] on div "100 characters minimum 0 / 2,000 characters" at bounding box center [221, 73] width 203 height 48
click at [164, 72] on p at bounding box center [221, 75] width 191 height 7
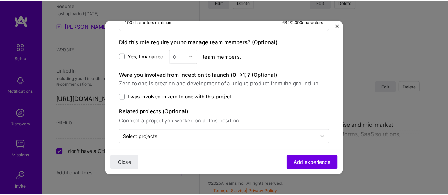
scroll to position [475, 0]
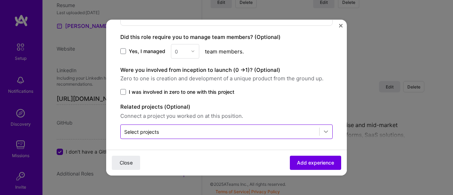
click at [323, 128] on icon at bounding box center [326, 131] width 7 height 7
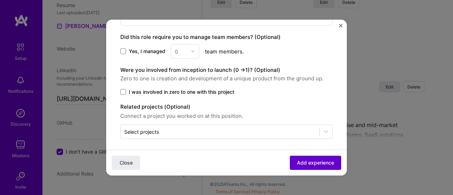
click at [314, 162] on span "Add experience" at bounding box center [315, 162] width 37 height 7
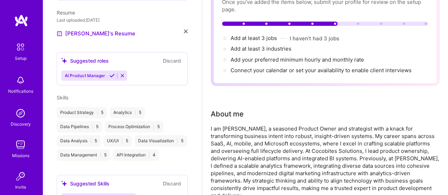
scroll to position [77, 0]
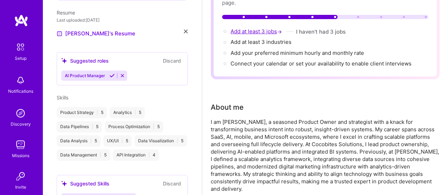
click at [258, 32] on span "Add at least 3 jobs →" at bounding box center [257, 31] width 53 height 7
select select "US"
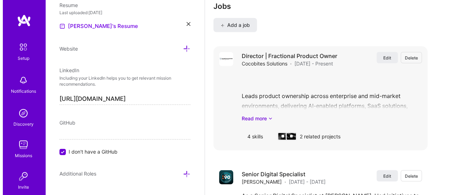
scroll to position [936, 0]
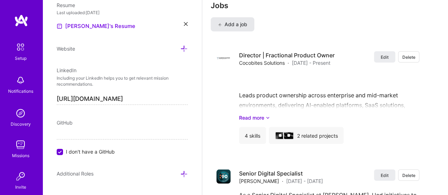
click at [227, 26] on span "Add a job" at bounding box center [232, 24] width 29 height 7
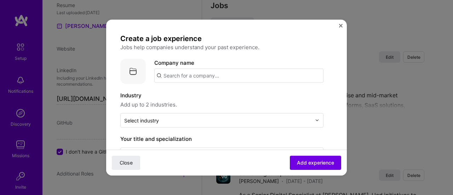
click at [232, 76] on input "text" at bounding box center [238, 75] width 169 height 14
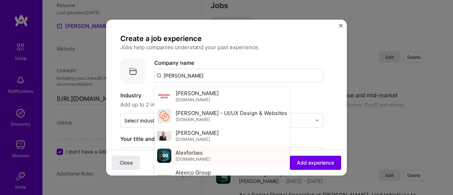
click at [203, 155] on div "Alexforbes invest.alexforbes.com" at bounding box center [193, 155] width 34 height 13
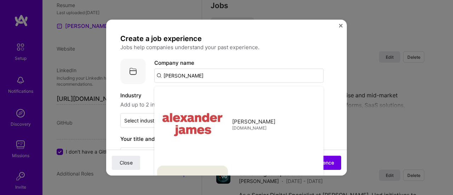
type input "Alexforbes"
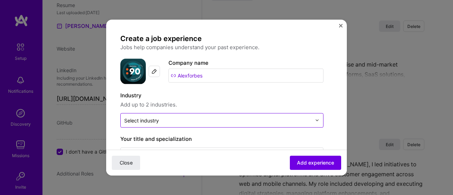
click at [177, 120] on input "text" at bounding box center [217, 120] width 187 height 7
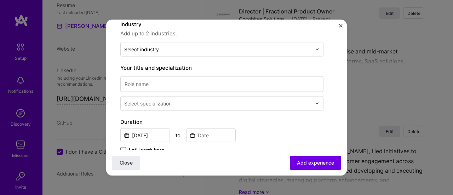
scroll to position [72, 0]
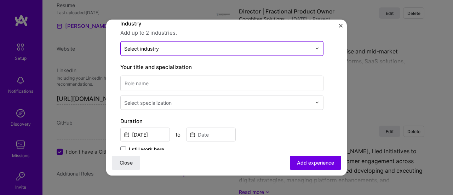
click at [200, 45] on input "text" at bounding box center [217, 48] width 187 height 7
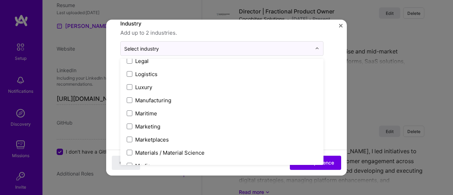
scroll to position [1014, 0]
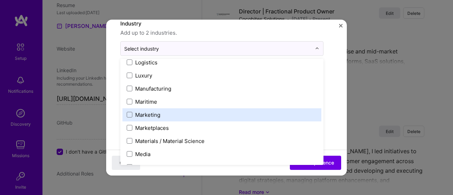
click at [273, 115] on label "Marketing" at bounding box center [222, 114] width 191 height 7
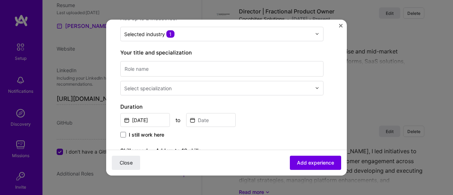
scroll to position [83, 0]
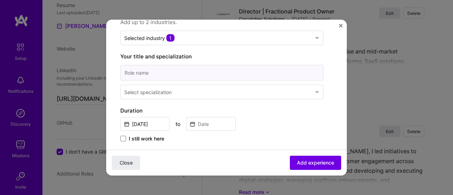
click at [177, 68] on input at bounding box center [221, 73] width 203 height 16
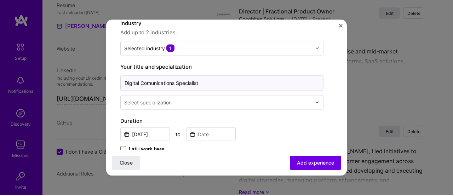
type input "Digital Comunications Specialist"
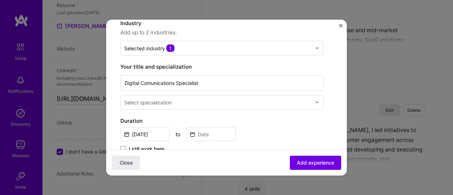
click at [165, 102] on div "Select specialization" at bounding box center [147, 101] width 47 height 7
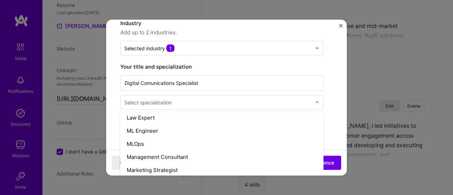
scroll to position [542, 0]
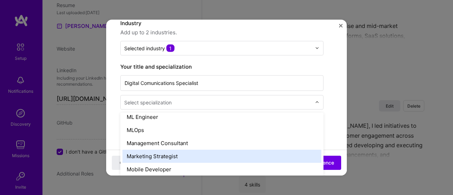
click at [283, 157] on div "Marketing Strategist" at bounding box center [222, 155] width 199 height 13
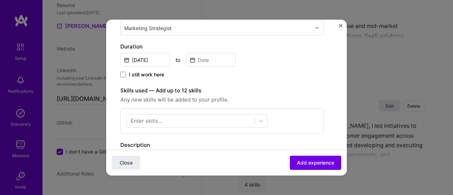
scroll to position [153, 0]
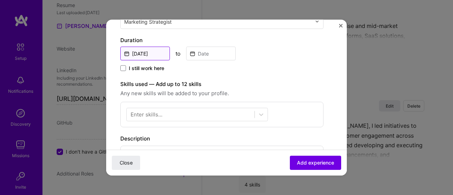
click at [149, 52] on input "Aug, 2025" at bounding box center [145, 53] width 50 height 14
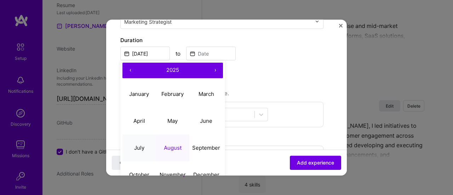
click at [141, 142] on button "July" at bounding box center [140, 148] width 34 height 27
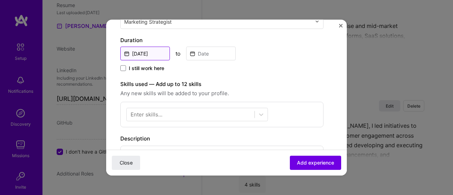
click at [147, 49] on input "Jul, 2025" at bounding box center [145, 53] width 50 height 14
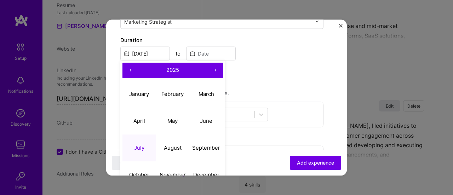
click at [131, 68] on button "‹" at bounding box center [131, 70] width 16 height 16
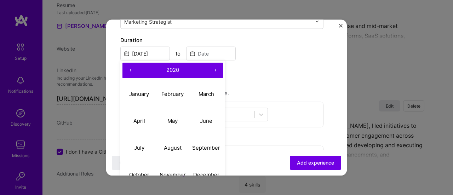
click at [131, 68] on button "‹" at bounding box center [131, 70] width 16 height 16
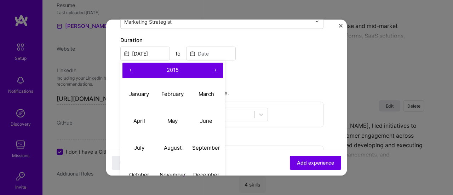
click at [131, 68] on button "‹" at bounding box center [131, 70] width 16 height 16
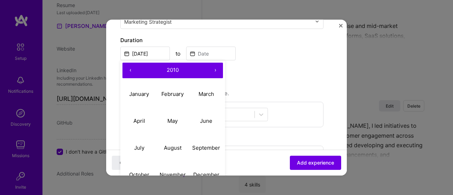
click at [131, 68] on button "‹" at bounding box center [131, 70] width 16 height 16
click at [217, 69] on button "›" at bounding box center [216, 70] width 16 height 16
click at [145, 148] on button "July" at bounding box center [140, 148] width 34 height 27
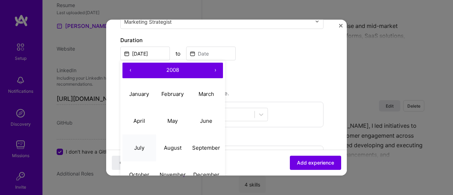
type input "Jul, 2008"
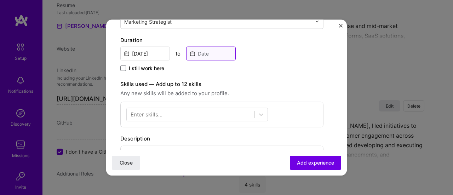
click at [209, 53] on input at bounding box center [211, 53] width 50 height 14
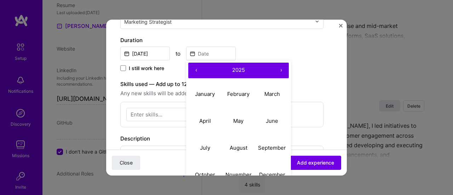
click at [198, 72] on button "‹" at bounding box center [196, 70] width 16 height 16
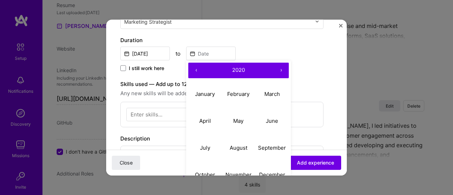
click at [198, 72] on button "‹" at bounding box center [196, 70] width 16 height 16
click at [275, 171] on abbr "December" at bounding box center [272, 174] width 26 height 7
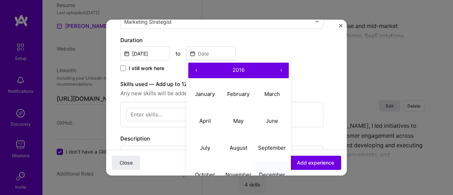
type input "Dec, 2016"
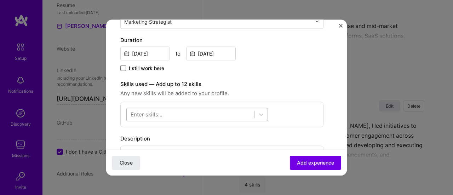
click at [246, 112] on div at bounding box center [191, 115] width 128 height 12
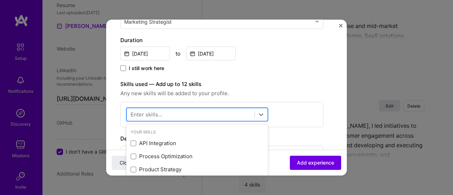
scroll to position [1024, 0]
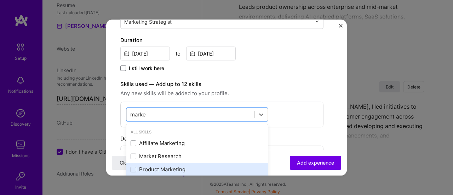
click at [165, 167] on div "Product Marketing" at bounding box center [197, 169] width 133 height 7
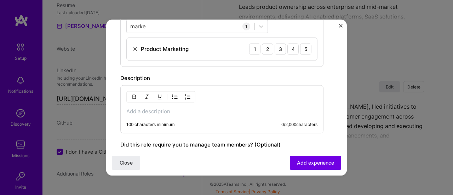
scroll to position [242, 0]
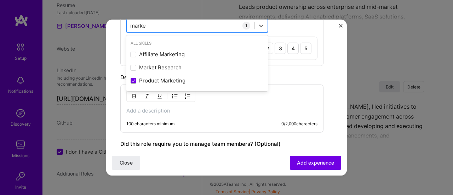
click at [171, 25] on div "marke marke" at bounding box center [191, 26] width 128 height 12
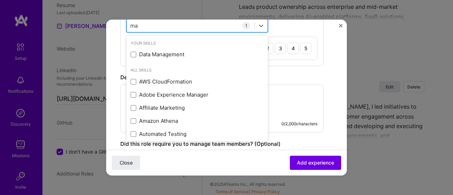
type input "m"
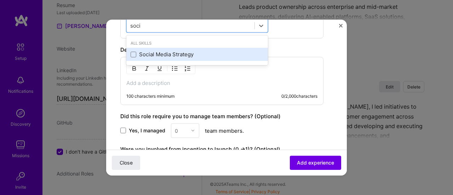
click at [162, 52] on div "Social Media Strategy" at bounding box center [197, 54] width 133 height 7
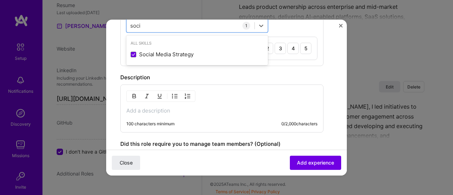
type input "soci"
click at [341, 75] on form "Create a job experience Jobs help companies understand your past experience. Co…" at bounding box center [226, 39] width 241 height 494
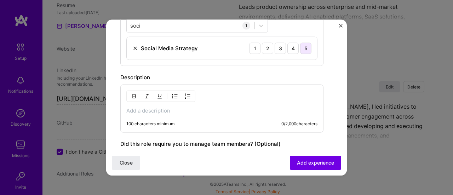
click at [307, 45] on div "5" at bounding box center [305, 48] width 11 height 11
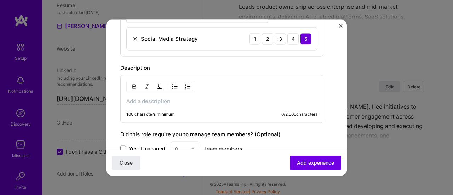
scroll to position [256, 0]
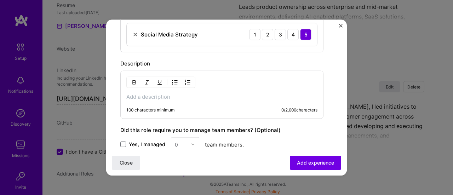
click at [163, 97] on p at bounding box center [221, 96] width 191 height 7
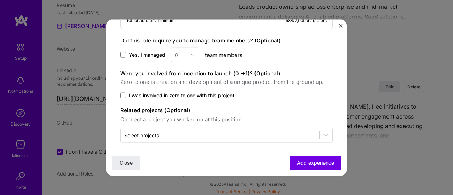
scroll to position [406, 0]
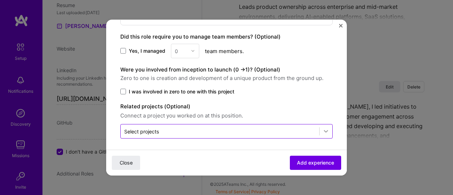
click at [323, 128] on icon at bounding box center [326, 131] width 7 height 7
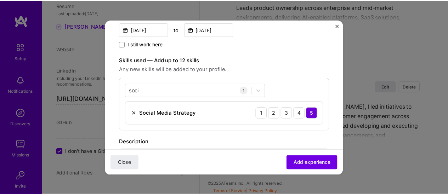
scroll to position [185, 0]
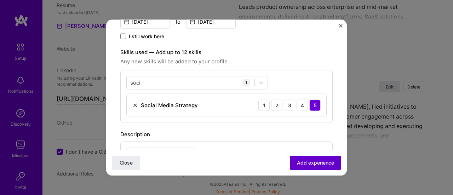
click at [307, 165] on span "Add experience" at bounding box center [315, 162] width 37 height 7
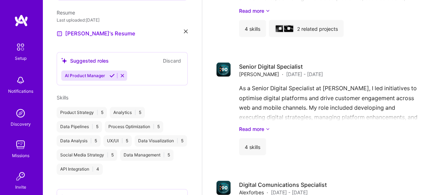
scroll to position [658, 0]
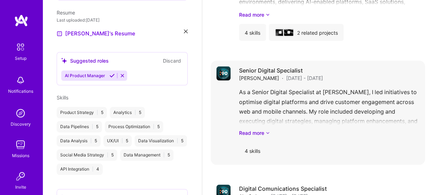
click at [320, 74] on span "Jul 2008 - Feb 2024" at bounding box center [304, 77] width 37 height 7
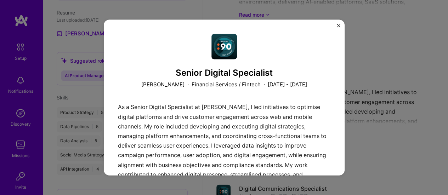
click at [339, 24] on img "Close" at bounding box center [339, 26] width 4 height 4
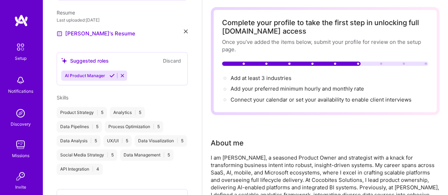
scroll to position [28, 0]
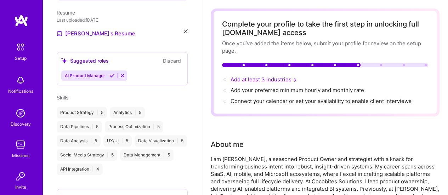
click at [261, 82] on span "Add at least 3 industries →" at bounding box center [264, 79] width 67 height 7
select select "US"
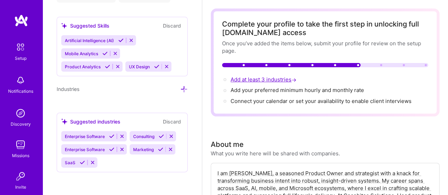
scroll to position [686, 0]
click at [112, 136] on icon at bounding box center [111, 136] width 5 height 5
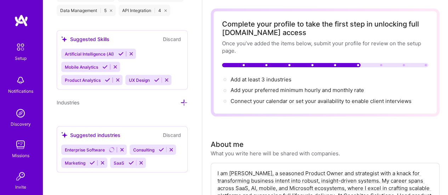
scroll to position [673, 0]
click at [159, 150] on icon at bounding box center [161, 149] width 5 height 5
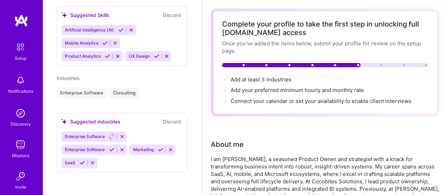
scroll to position [385, 0]
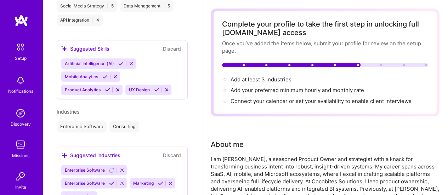
click at [83, 178] on div "Enterprise Software" at bounding box center [84, 183] width 46 height 10
click at [81, 194] on icon at bounding box center [82, 196] width 5 height 5
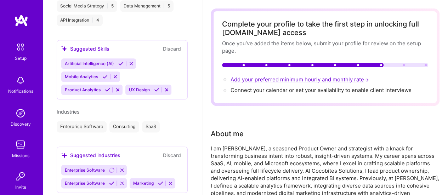
click at [272, 80] on span "Add your preferred minimum hourly and monthly rate →" at bounding box center [301, 79] width 140 height 7
select select "US"
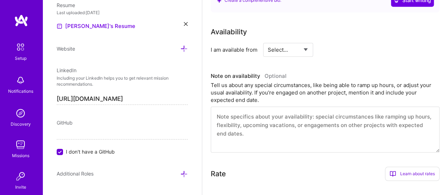
scroll to position [299, 0]
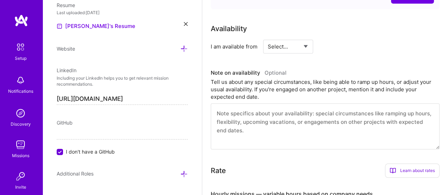
click at [300, 44] on select "Select... Right Now Future Date Not Available" at bounding box center [288, 47] width 41 height 18
select select "Right Now"
click at [268, 38] on select "Select... Right Now Future Date Not Available" at bounding box center [288, 47] width 41 height 18
click at [350, 47] on input at bounding box center [353, 47] width 43 height 14
type input "40"
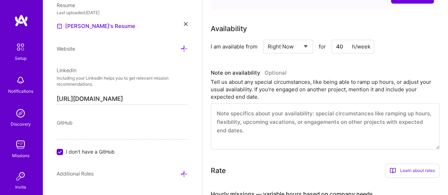
click at [334, 121] on textarea at bounding box center [325, 126] width 229 height 46
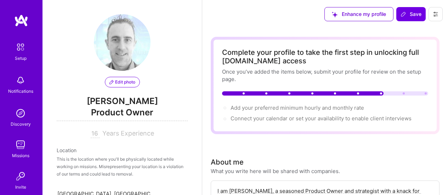
select select "US"
select select "Right Now"
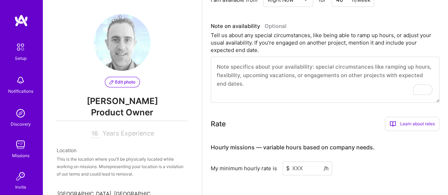
scroll to position [357, 0]
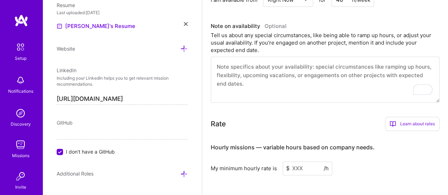
paste textarea "I am flexible with my availability and can ramp up hours if required to meet pr…"
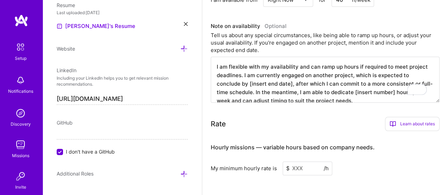
scroll to position [2, 0]
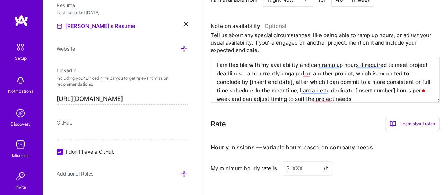
click at [341, 66] on textarea "I am flexible with my availability and can ramp up hours if required to meet pr…" at bounding box center [325, 80] width 229 height 46
drag, startPoint x: 263, startPoint y: 73, endPoint x: 298, endPoint y: 89, distance: 38.4
click at [298, 89] on textarea "I am flexible with my availability and can ramp up 40 hours if required to meet…" at bounding box center [325, 80] width 229 height 46
click at [342, 64] on textarea "I am flexible with my availability and can ramp up 40 hours if required to meet…" at bounding box center [325, 80] width 229 height 46
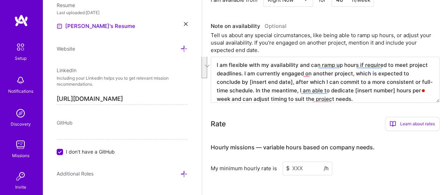
drag, startPoint x: 243, startPoint y: 72, endPoint x: 298, endPoint y: 87, distance: 56.9
click at [298, 87] on textarea "I am flexible with my availability and can ramp up hours if required to meet pr…" at bounding box center [325, 80] width 229 height 46
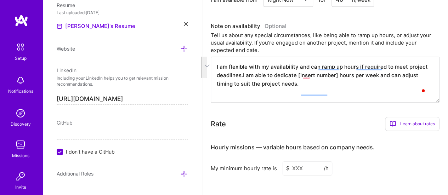
scroll to position [0, 0]
drag, startPoint x: 297, startPoint y: 77, endPoint x: 337, endPoint y: 75, distance: 40.1
click at [337, 75] on textarea "I am flexible with my availability and can ramp up hours if required to meet pr…" at bounding box center [325, 80] width 229 height 46
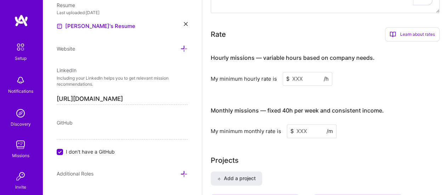
scroll to position [437, 0]
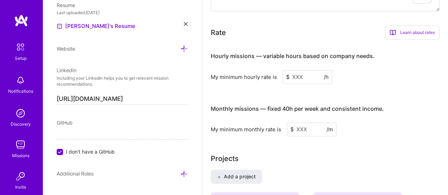
type textarea "I am flexible with my availability and can ramp up hours if required to meet pr…"
click at [300, 75] on input at bounding box center [308, 77] width 50 height 14
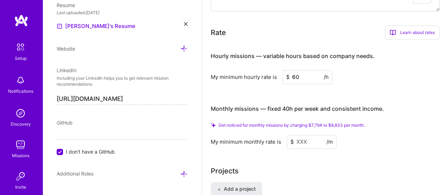
type input "60"
click at [301, 142] on input at bounding box center [312, 142] width 50 height 14
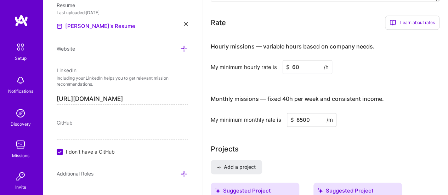
scroll to position [430, 0]
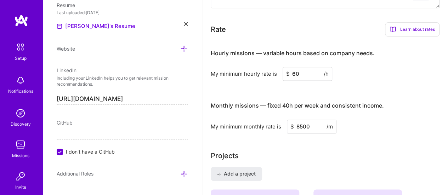
type input "8500"
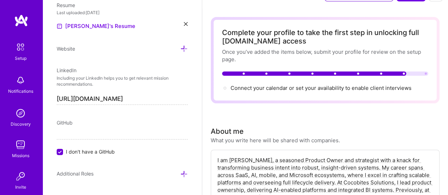
scroll to position [0, 0]
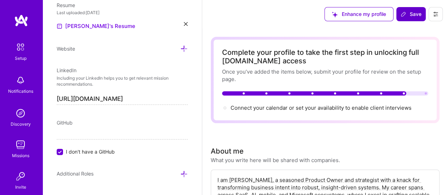
click at [414, 12] on span "Save" at bounding box center [411, 14] width 21 height 7
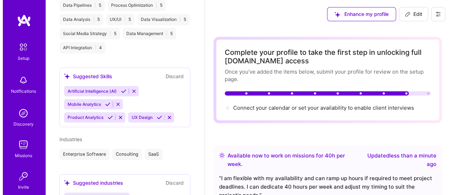
scroll to position [236, 0]
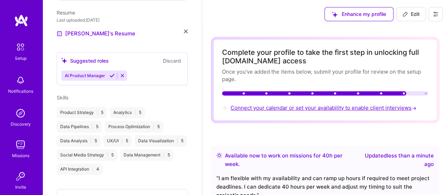
click at [370, 105] on span "Connect your calendar or set your availability to enable client interviews →" at bounding box center [324, 107] width 187 height 7
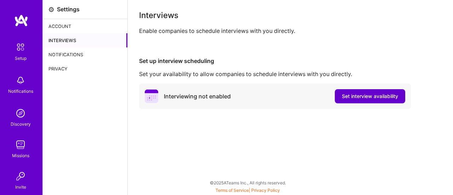
click at [351, 96] on span "Set interview availability" at bounding box center [370, 96] width 56 height 7
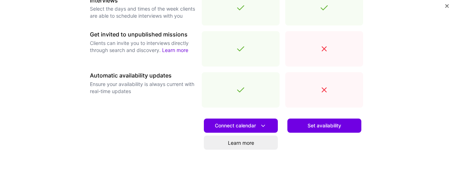
scroll to position [281, 0]
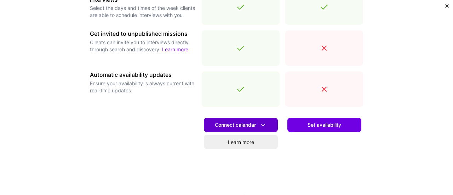
click at [247, 124] on span "Connect calendar" at bounding box center [241, 124] width 52 height 7
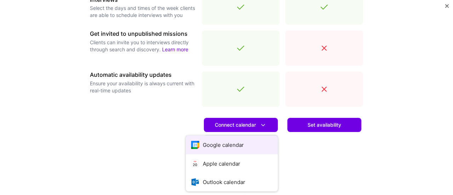
click at [237, 144] on button "Google calendar" at bounding box center [232, 145] width 92 height 19
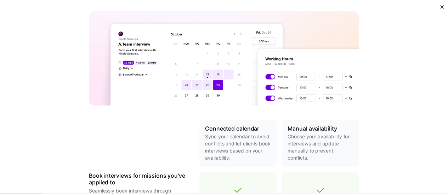
scroll to position [0, 0]
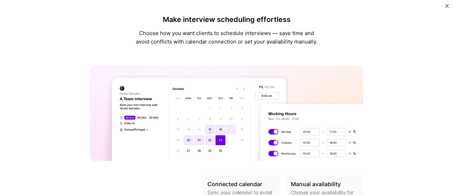
click at [446, 7] on img "Close" at bounding box center [448, 6] width 4 height 4
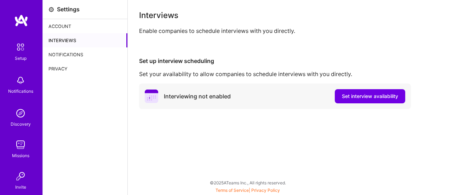
click at [64, 25] on div "Account" at bounding box center [85, 26] width 85 height 14
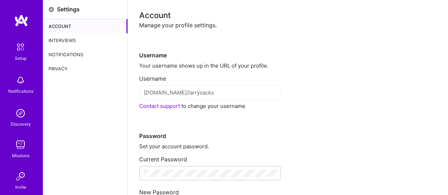
click at [57, 41] on div "Interviews" at bounding box center [85, 40] width 85 height 14
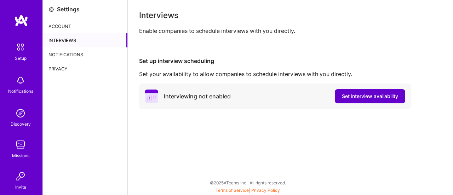
click at [373, 100] on span "Set interview availability" at bounding box center [370, 96] width 56 height 7
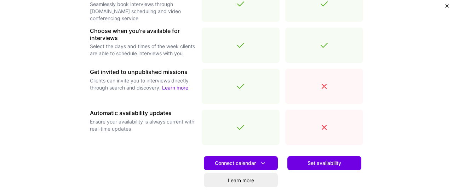
scroll to position [242, 0]
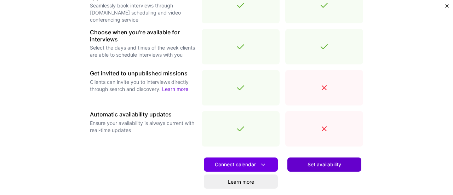
click at [322, 164] on span "Set availability" at bounding box center [325, 164] width 34 height 7
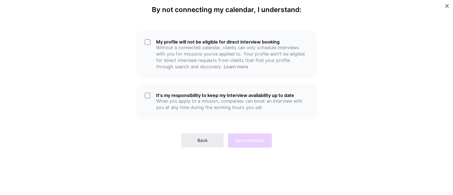
scroll to position [0, 0]
click at [205, 141] on span "Back" at bounding box center [203, 140] width 10 height 6
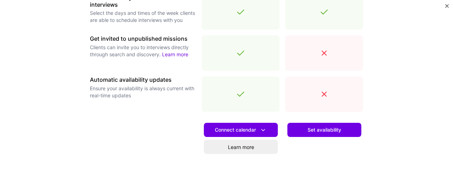
scroll to position [277, 0]
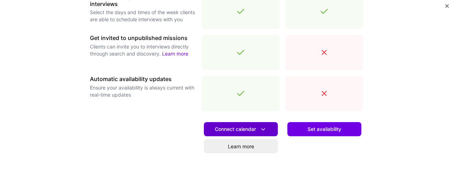
click at [232, 126] on span "Connect calendar" at bounding box center [241, 129] width 52 height 7
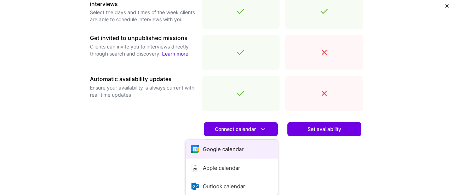
click at [225, 149] on button "Google calendar" at bounding box center [232, 149] width 92 height 19
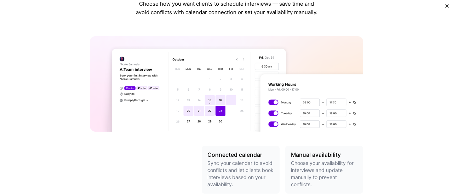
scroll to position [17, 0]
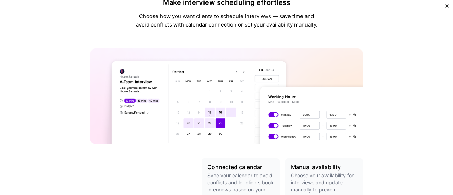
click at [446, 8] on button "Close" at bounding box center [448, 7] width 4 height 7
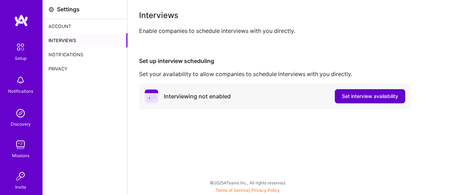
click at [372, 97] on span "Set interview availability" at bounding box center [370, 96] width 56 height 7
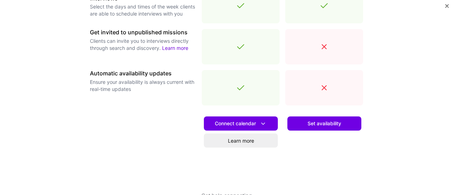
scroll to position [287, 0]
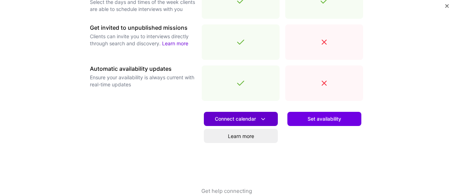
click at [245, 118] on span "Connect calendar" at bounding box center [241, 118] width 52 height 7
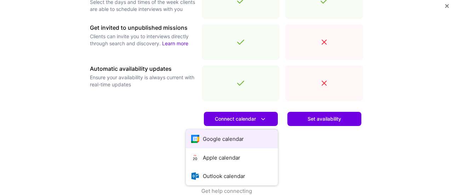
click at [234, 137] on button "Google calendar" at bounding box center [232, 139] width 92 height 19
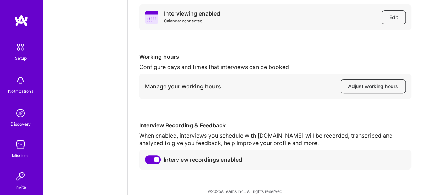
scroll to position [79, 0]
click at [368, 87] on span "Adjust working hours" at bounding box center [373, 86] width 50 height 7
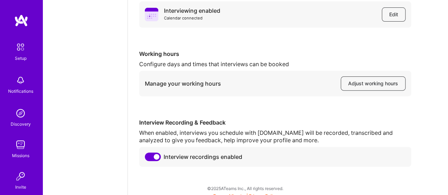
scroll to position [88, 0]
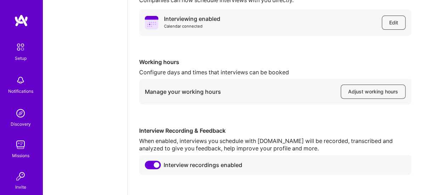
scroll to position [88, 0]
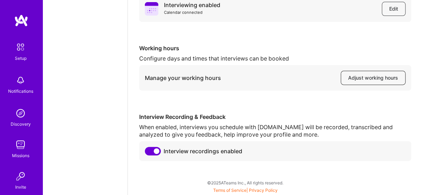
click at [381, 77] on span "Adjust working hours" at bounding box center [373, 77] width 50 height 7
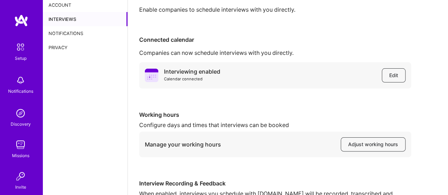
scroll to position [0, 0]
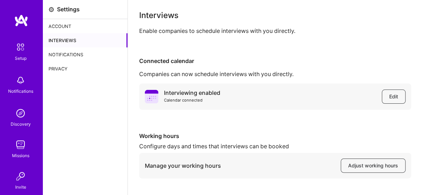
click at [24, 53] on img at bounding box center [20, 47] width 15 height 15
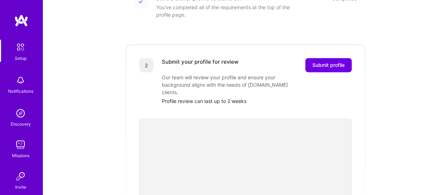
scroll to position [121, 0]
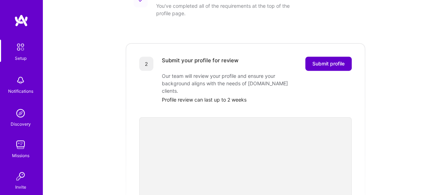
click at [326, 60] on span "Submit profile" at bounding box center [328, 63] width 32 height 7
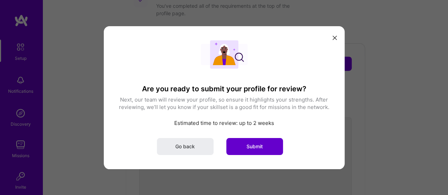
click at [264, 144] on button "Submit" at bounding box center [254, 146] width 57 height 17
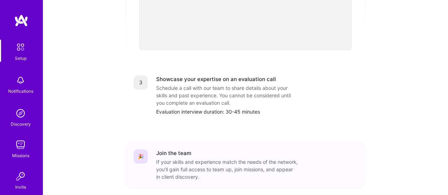
scroll to position [291, 0]
